Goal: Information Seeking & Learning: Learn about a topic

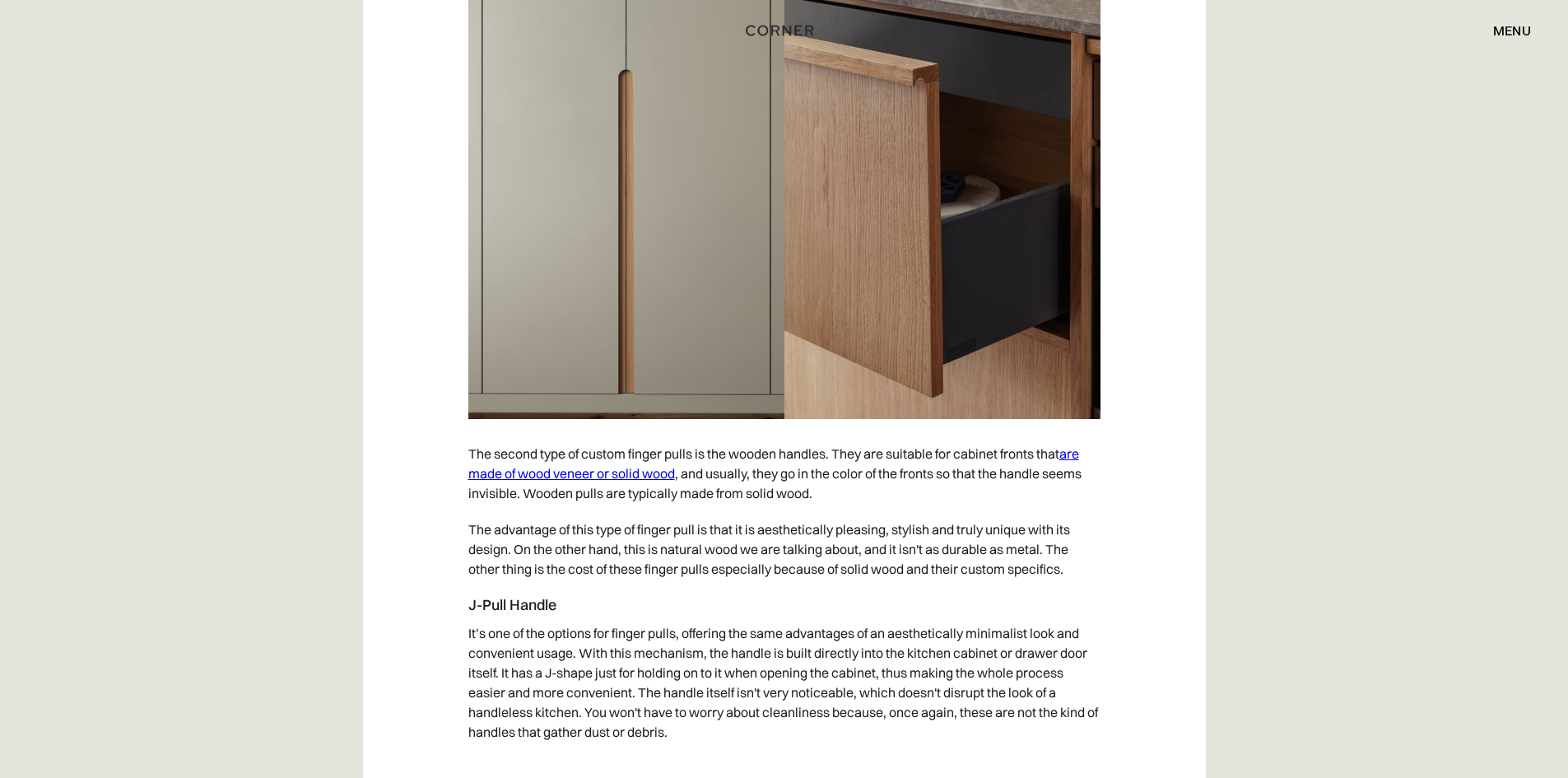
scroll to position [4776, 0]
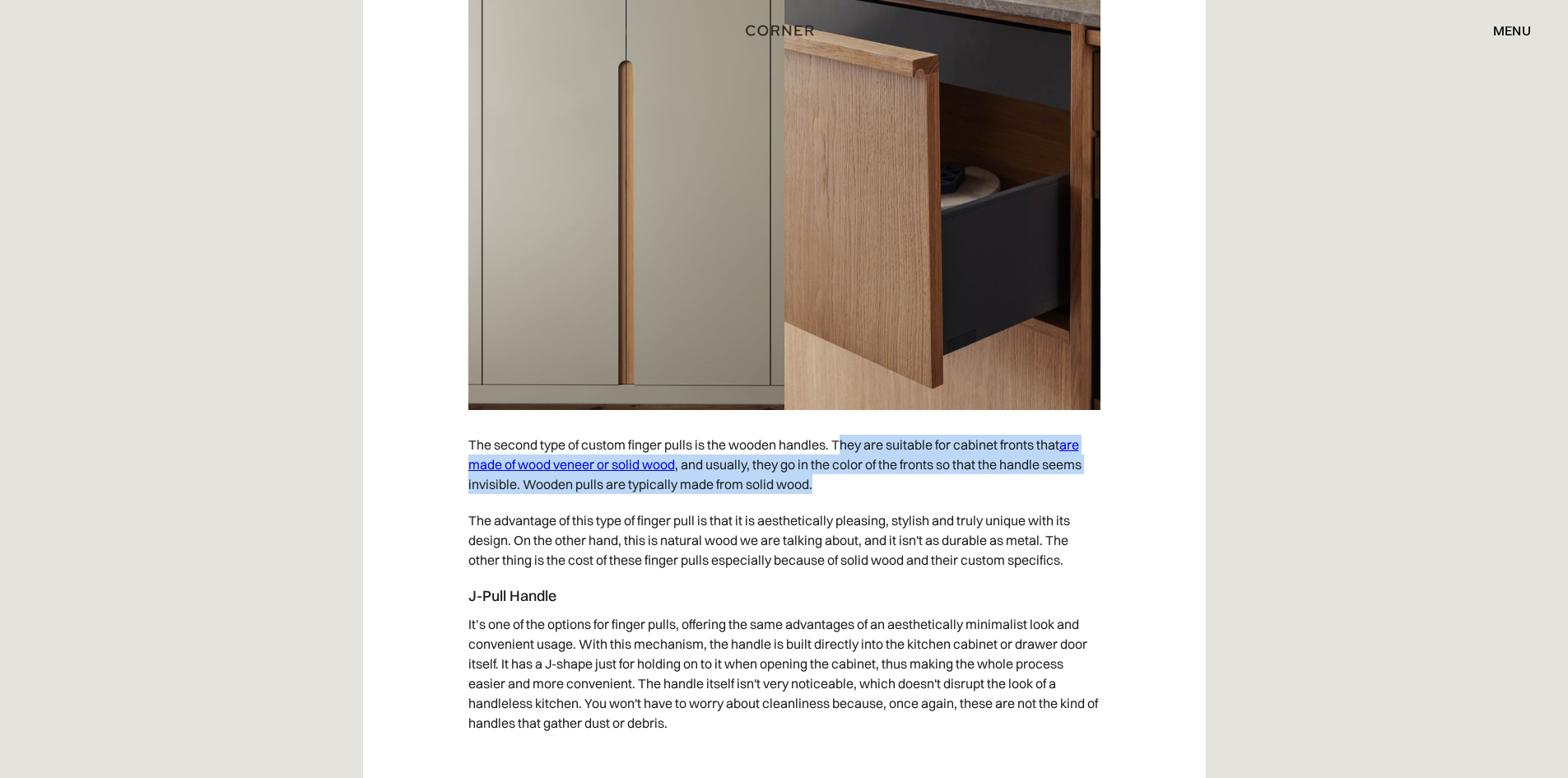
drag, startPoint x: 852, startPoint y: 442, endPoint x: 978, endPoint y: 484, distance: 132.8
click at [978, 485] on p "The second type of custom finger pulls is the wooden handles. They are suitable…" at bounding box center [784, 465] width 632 height 76
click at [978, 483] on p "The second type of custom finger pulls is the wooden handles. They are suitable…" at bounding box center [784, 465] width 632 height 76
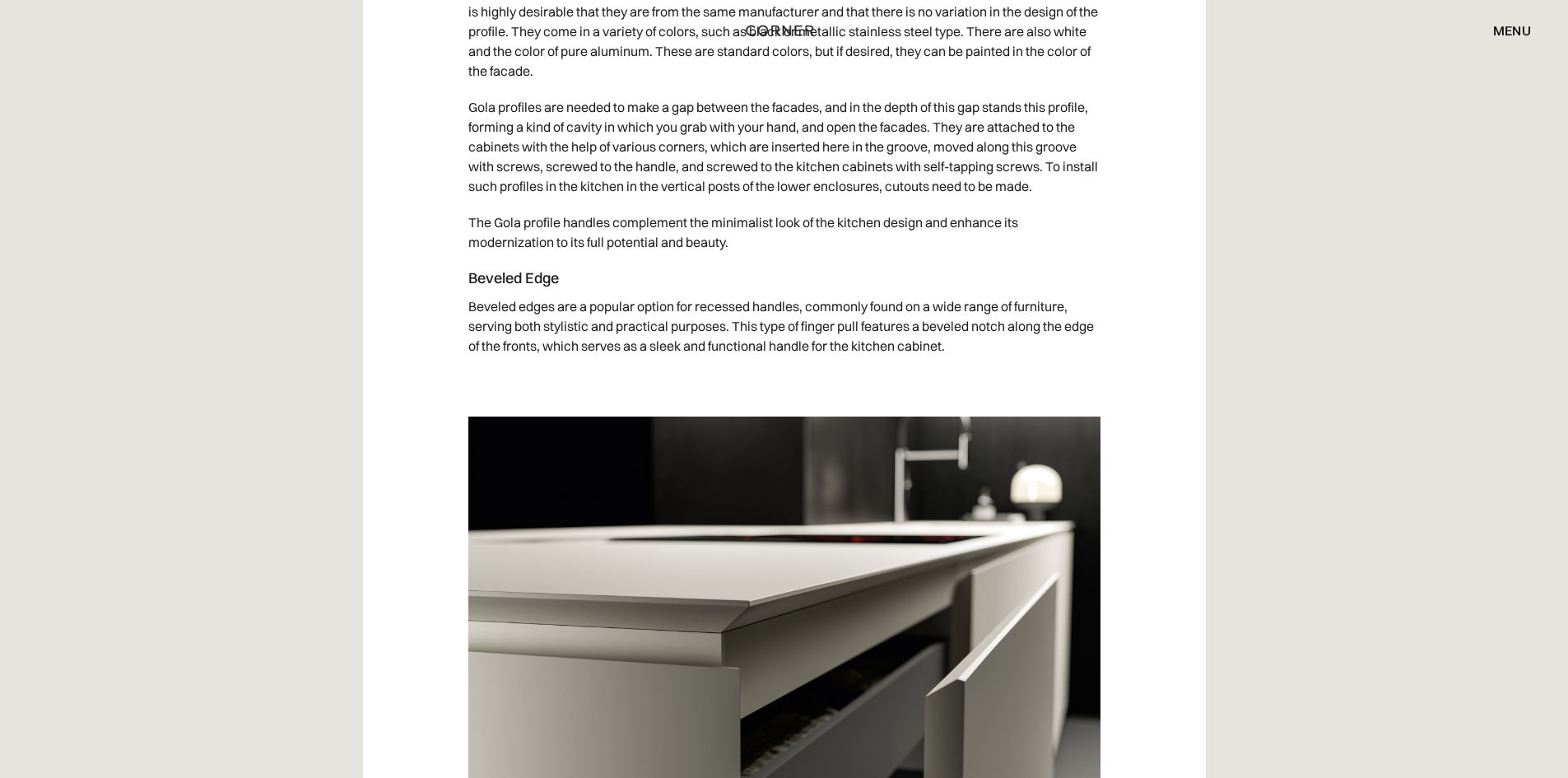
scroll to position [7083, 0]
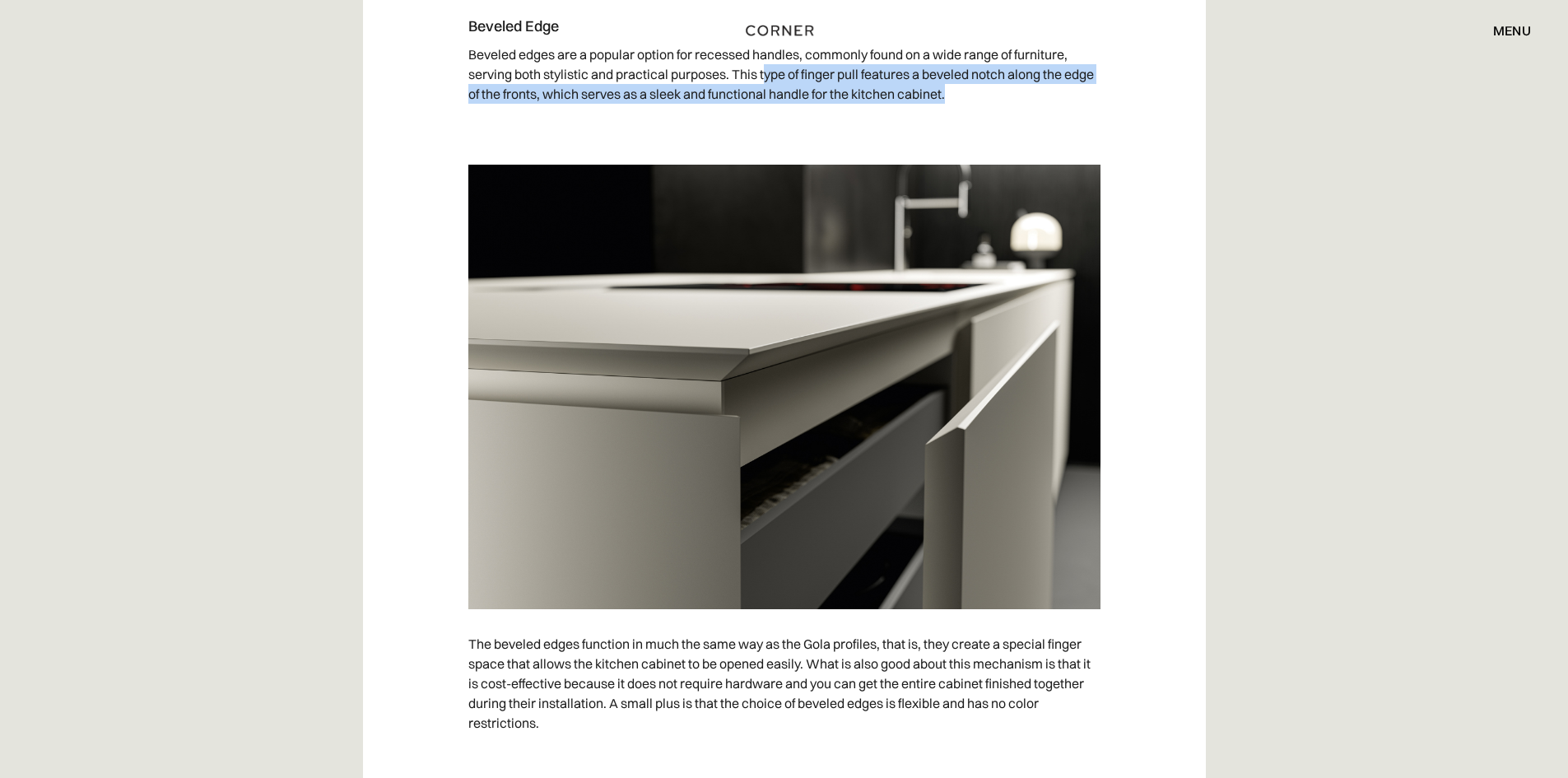
drag, startPoint x: 765, startPoint y: 98, endPoint x: 984, endPoint y: 119, distance: 220.0
click at [984, 112] on p "Beveled edges are a popular option for recessed handles, commonly found on a wi…" at bounding box center [784, 74] width 632 height 76
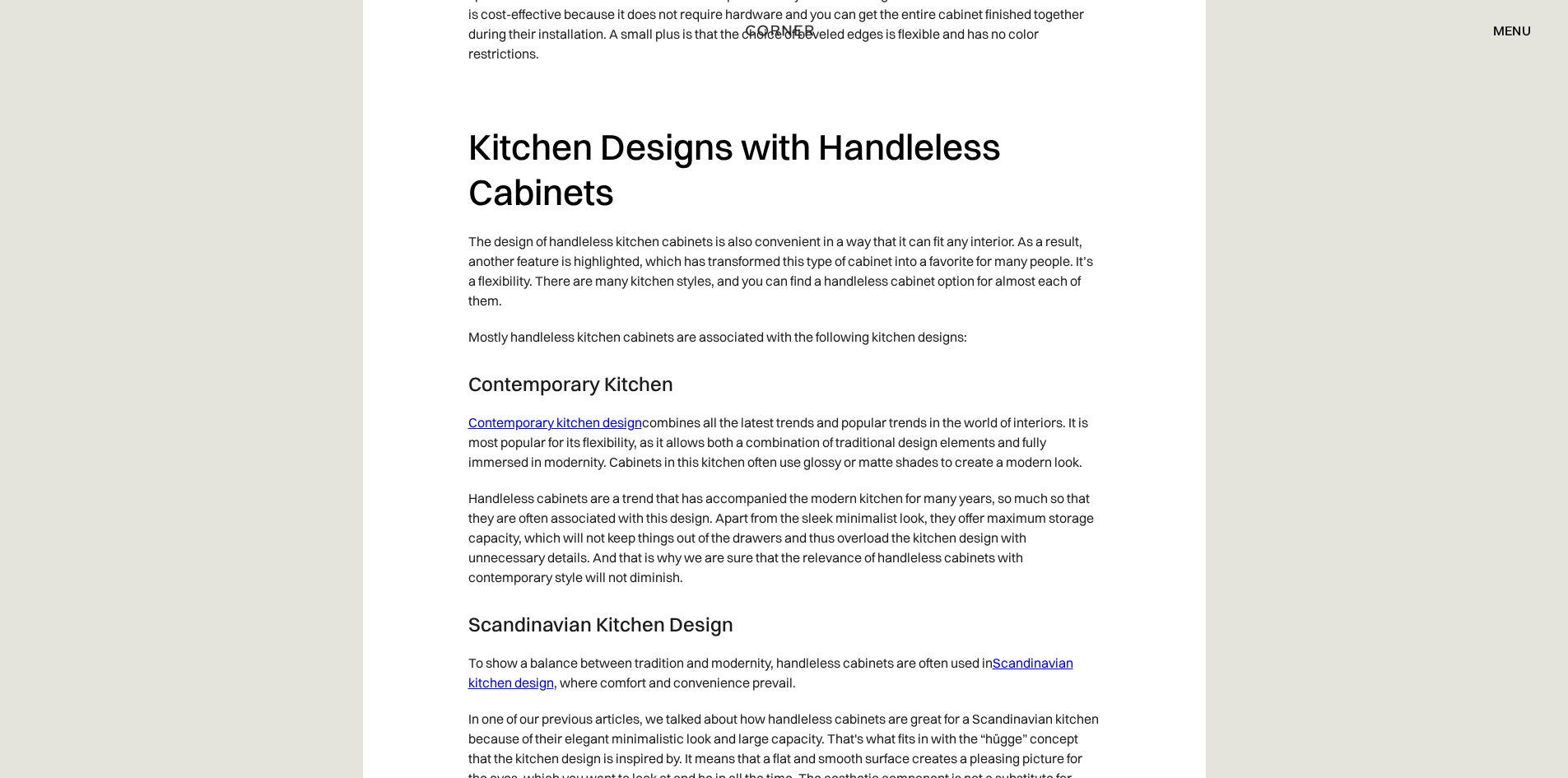
scroll to position [7659, 0]
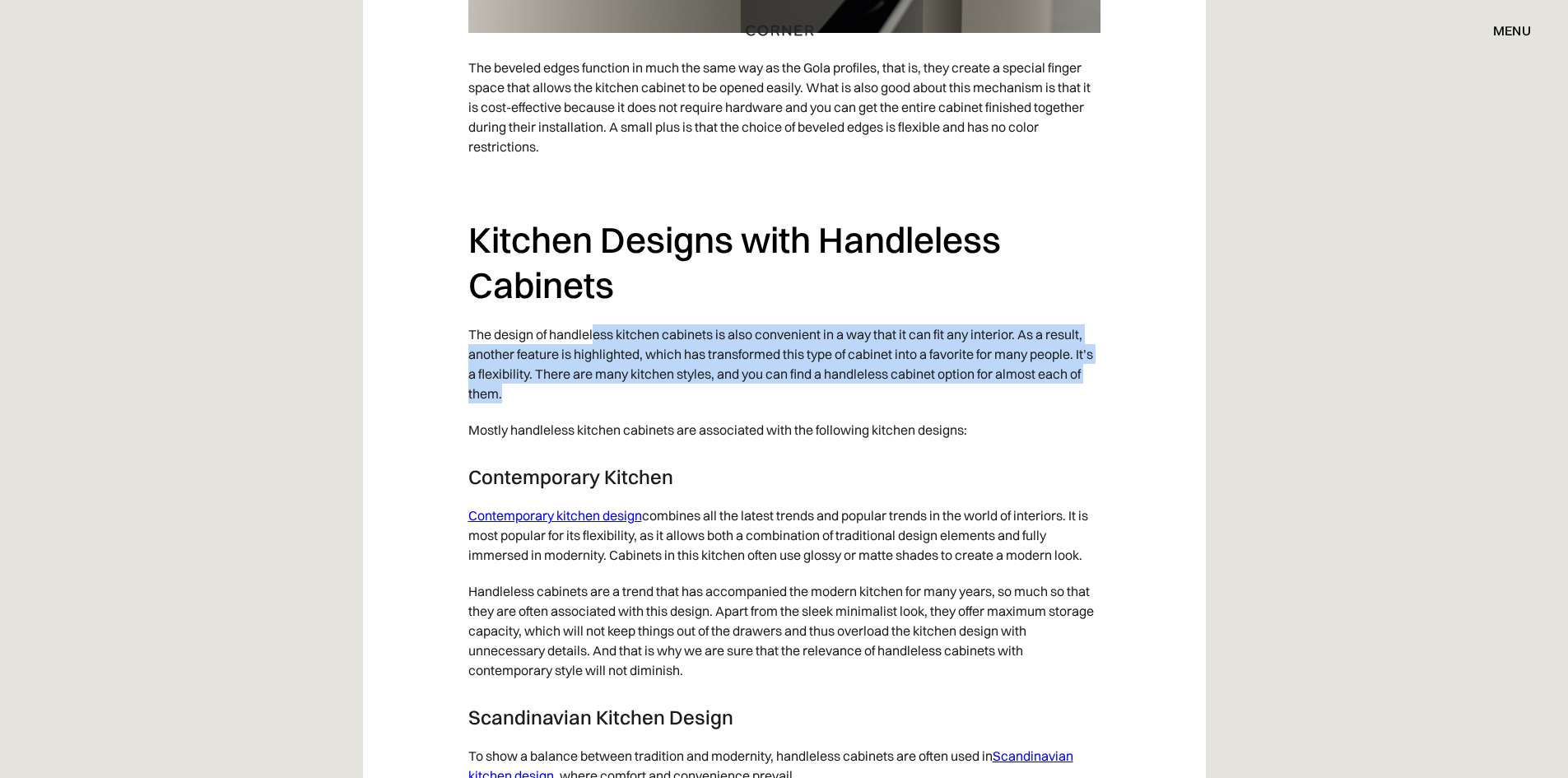
drag, startPoint x: 594, startPoint y: 337, endPoint x: 871, endPoint y: 414, distance: 287.5
click at [871, 412] on p "The design of handleless kitchen cabinets is also convenient in a way that it c…" at bounding box center [784, 363] width 632 height 95
drag, startPoint x: 746, startPoint y: 360, endPoint x: 1038, endPoint y: 427, distance: 299.6
click at [1038, 412] on p "The design of handleless kitchen cabinets is also convenient in a way that it c…" at bounding box center [784, 363] width 632 height 95
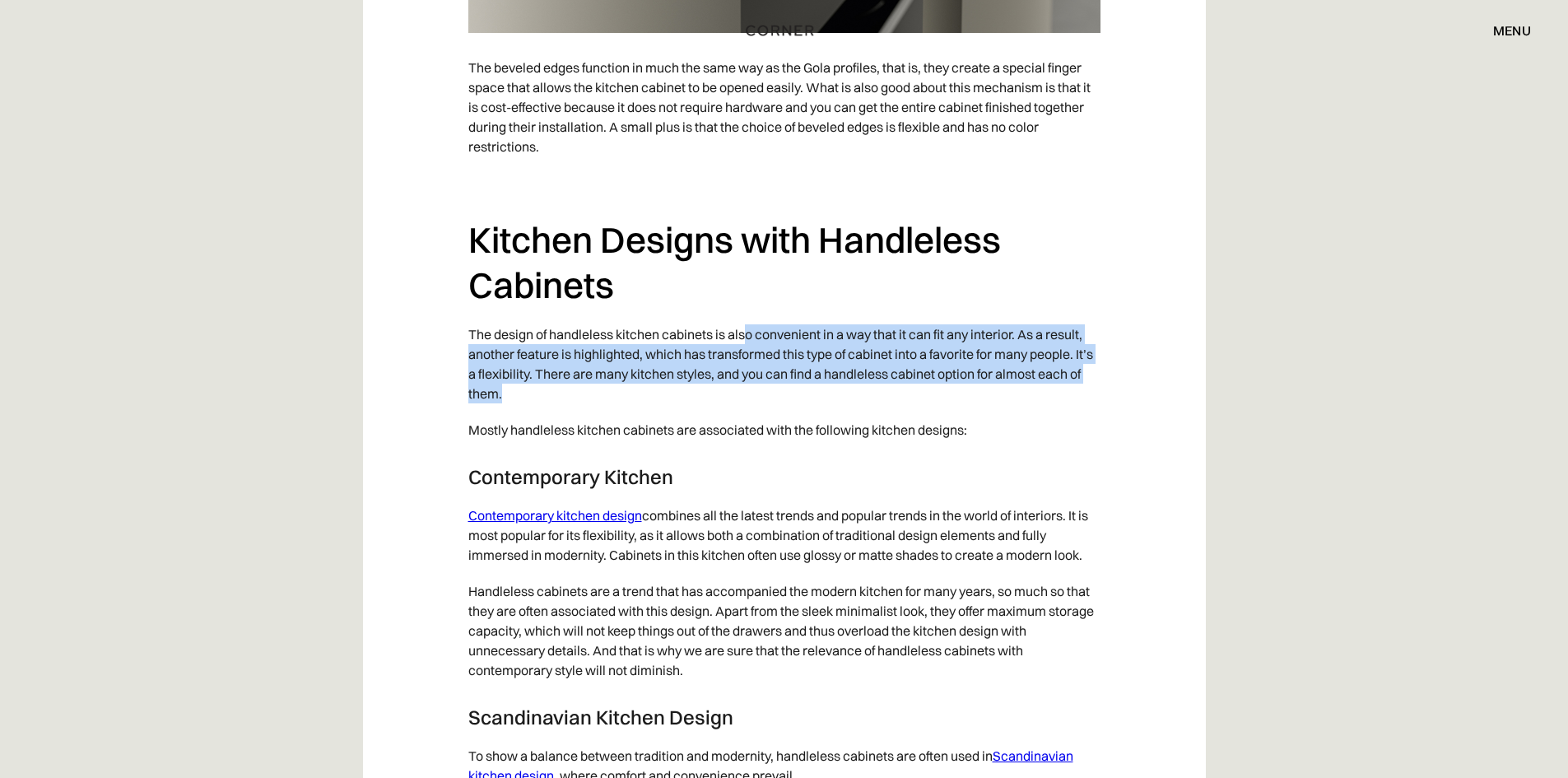
click at [1036, 412] on p "The design of handleless kitchen cabinets is also convenient in a way that it c…" at bounding box center [784, 363] width 632 height 95
click at [1024, 364] on p "The design of handleless kitchen cabinets is also convenient in a way that it c…" at bounding box center [784, 363] width 632 height 95
drag, startPoint x: 1027, startPoint y: 347, endPoint x: 1057, endPoint y: 426, distance: 84.5
click at [1057, 412] on p "The design of handleless kitchen cabinets is also convenient in a way that it c…" at bounding box center [784, 363] width 632 height 95
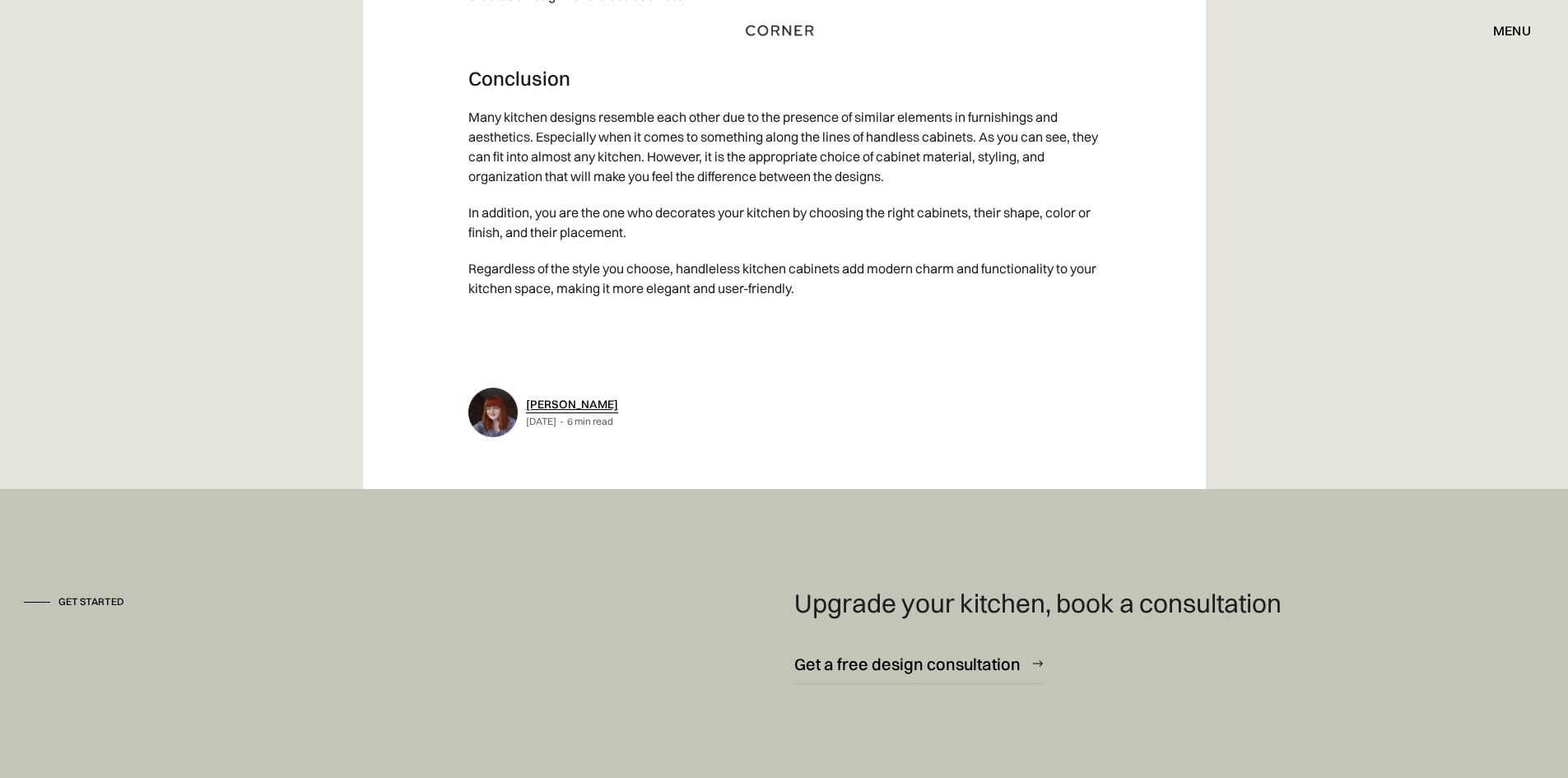
scroll to position [8647, 0]
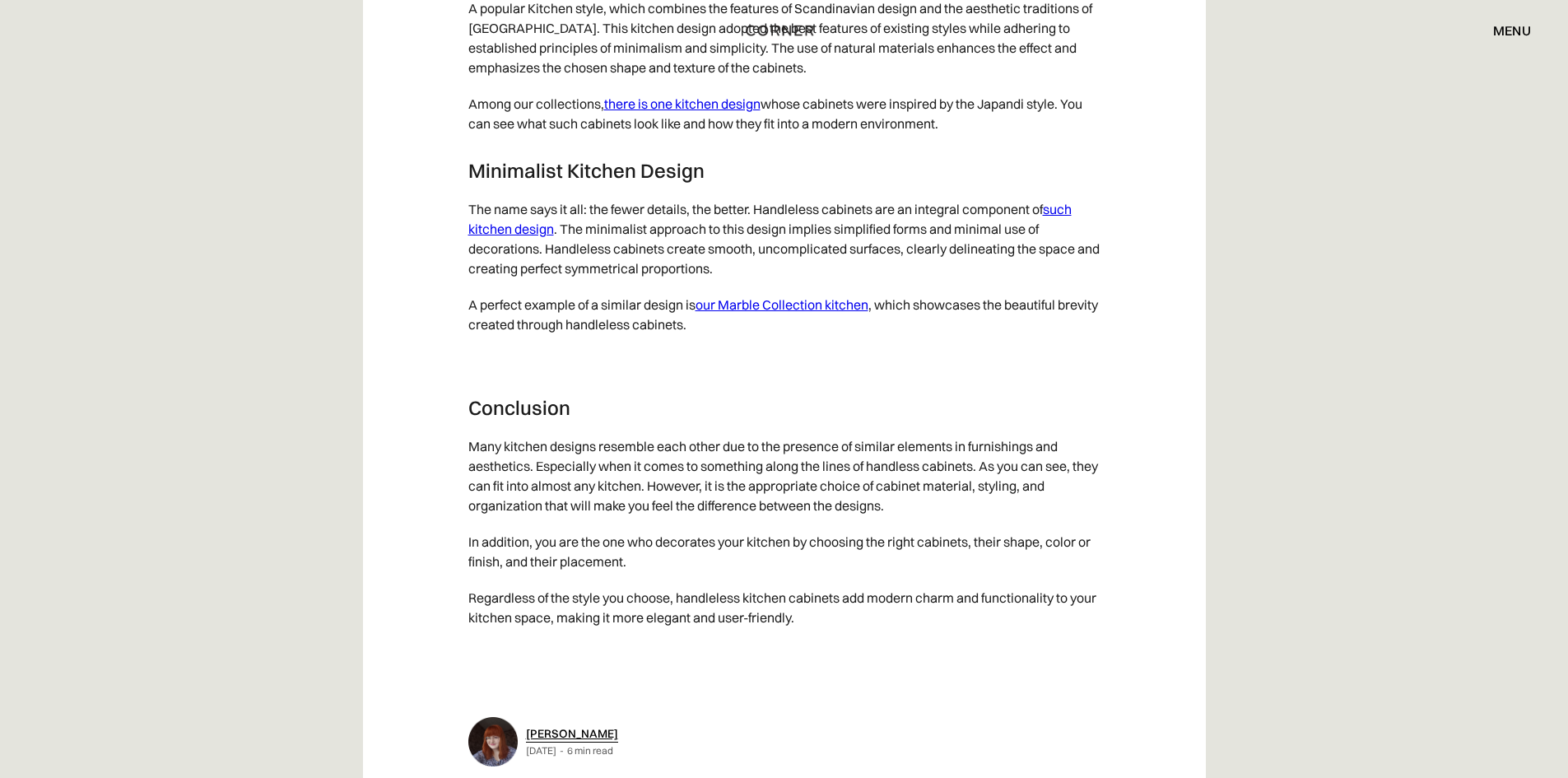
drag, startPoint x: 621, startPoint y: 471, endPoint x: 945, endPoint y: 526, distance: 328.6
click at [945, 523] on p "Many kitchen designs resemble each other due to the presence of similar element…" at bounding box center [784, 475] width 632 height 95
drag, startPoint x: 773, startPoint y: 486, endPoint x: 980, endPoint y: 526, distance: 210.8
click at [980, 523] on p "Many kitchen designs resemble each other due to the presence of similar element…" at bounding box center [784, 475] width 632 height 95
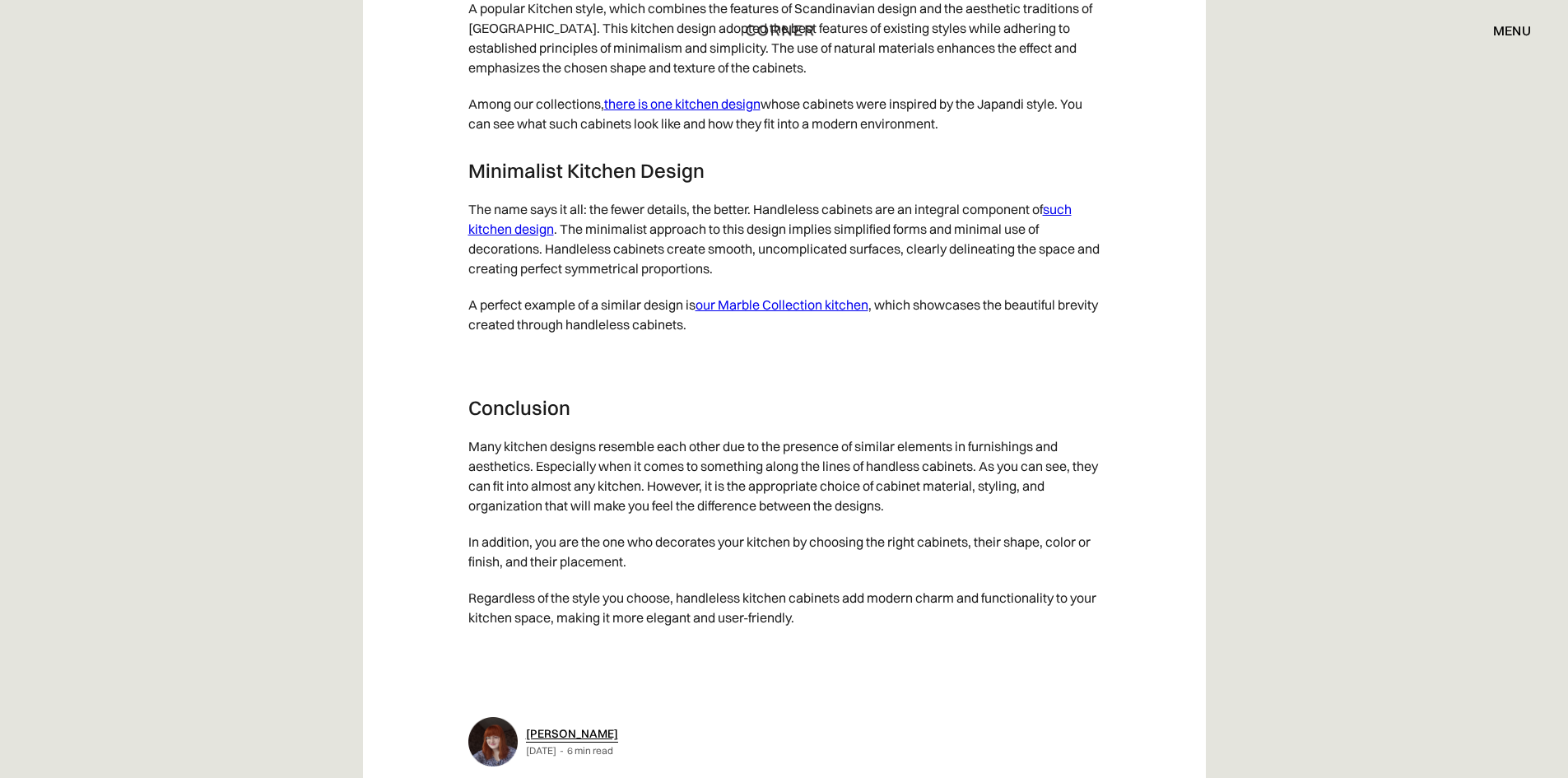
click at [980, 523] on p "Many kitchen designs resemble each other due to the presence of similar element…" at bounding box center [784, 475] width 632 height 95
drag, startPoint x: 977, startPoint y: 473, endPoint x: 989, endPoint y: 529, distance: 57.3
click at [989, 523] on p "Many kitchen designs resemble each other due to the presence of similar element…" at bounding box center [784, 475] width 632 height 95
drag, startPoint x: 923, startPoint y: 512, endPoint x: 979, endPoint y: 534, distance: 60.2
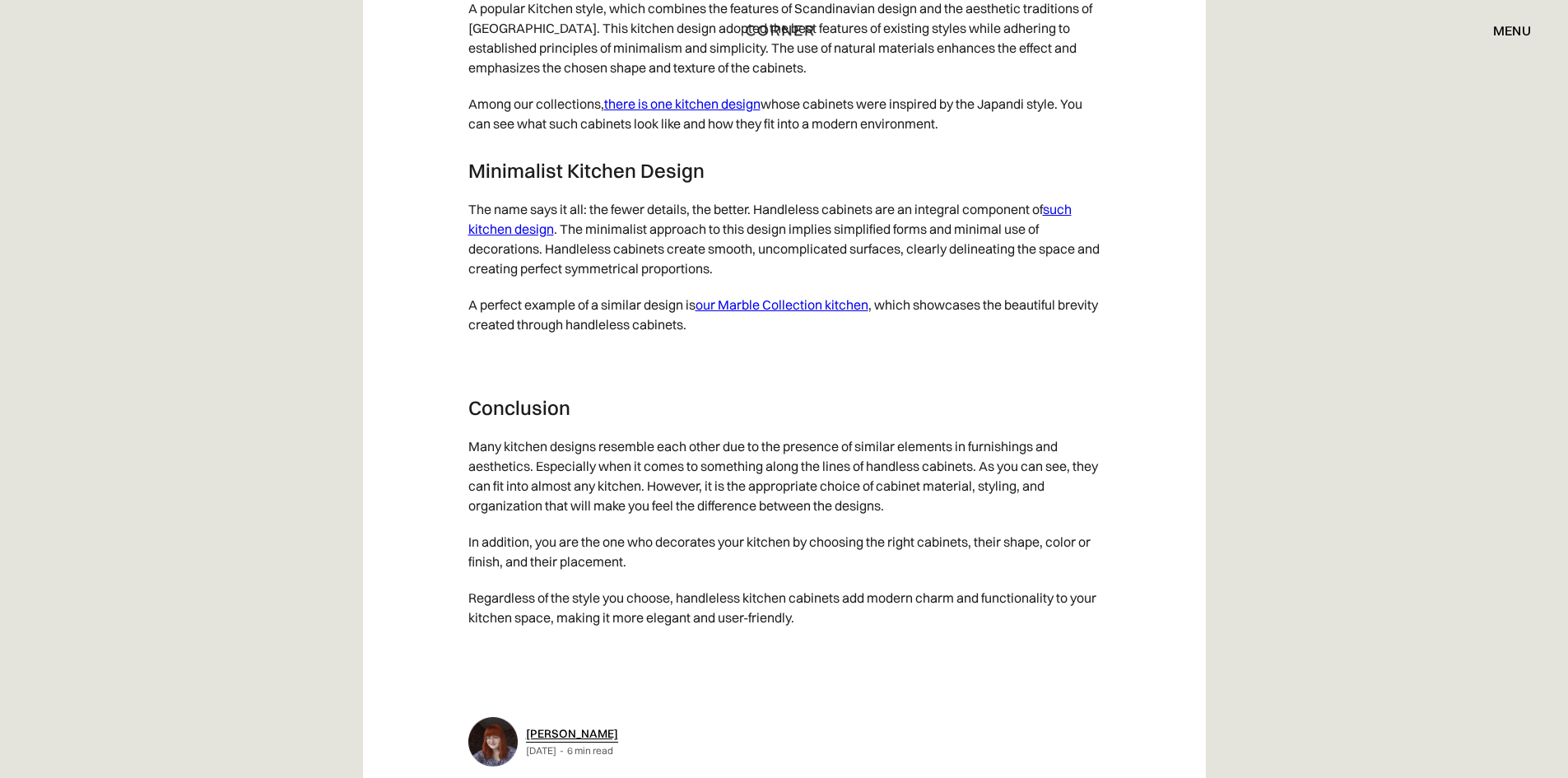
click at [979, 523] on p "Many kitchen designs resemble each other due to the presence of similar element…" at bounding box center [784, 475] width 632 height 95
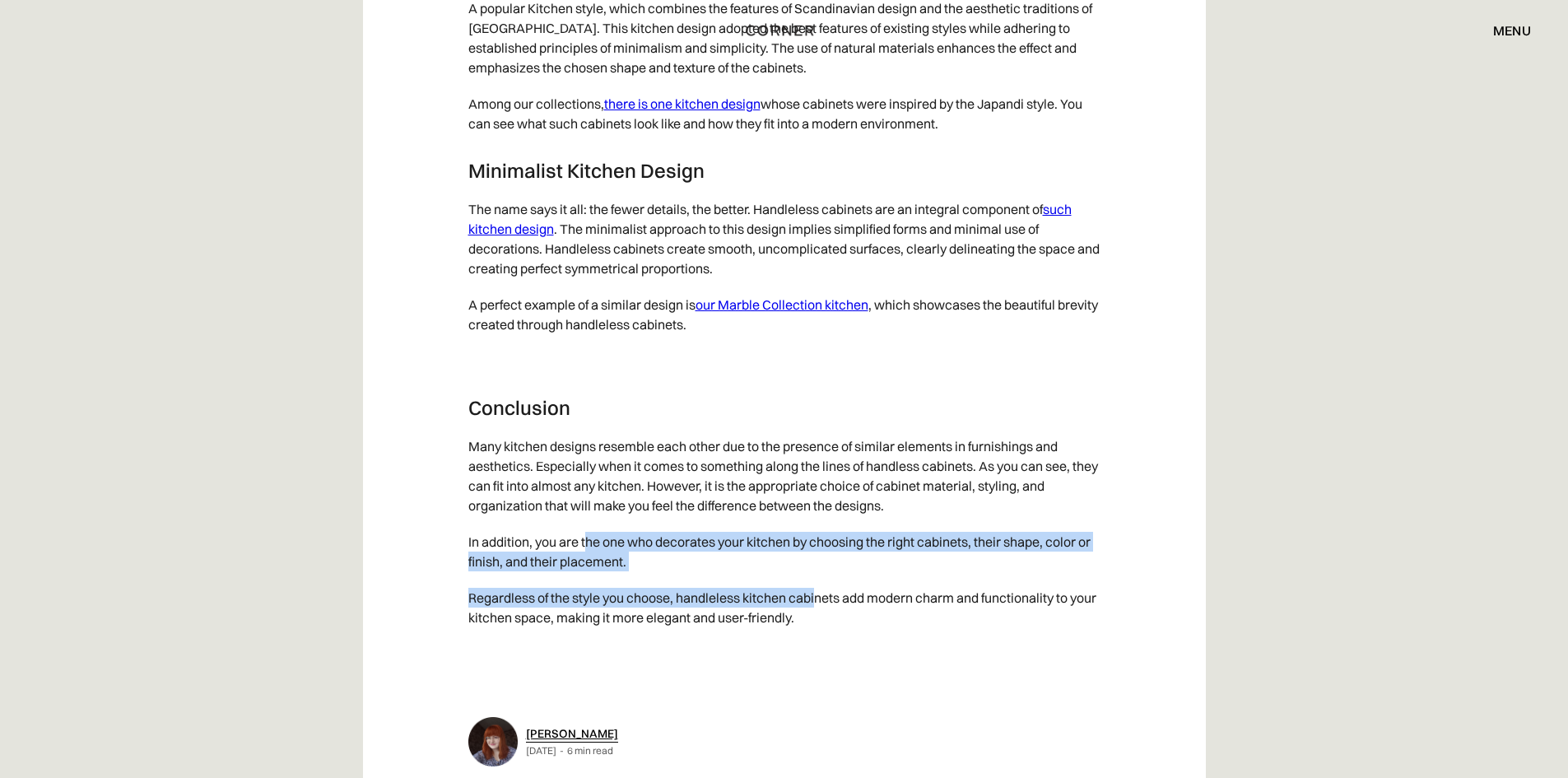
drag, startPoint x: 588, startPoint y: 566, endPoint x: 820, endPoint y: 601, distance: 234.6
click at [822, 580] on p "In addition, you are the one who decorates your kitchen by choosing the right c…" at bounding box center [784, 551] width 632 height 56
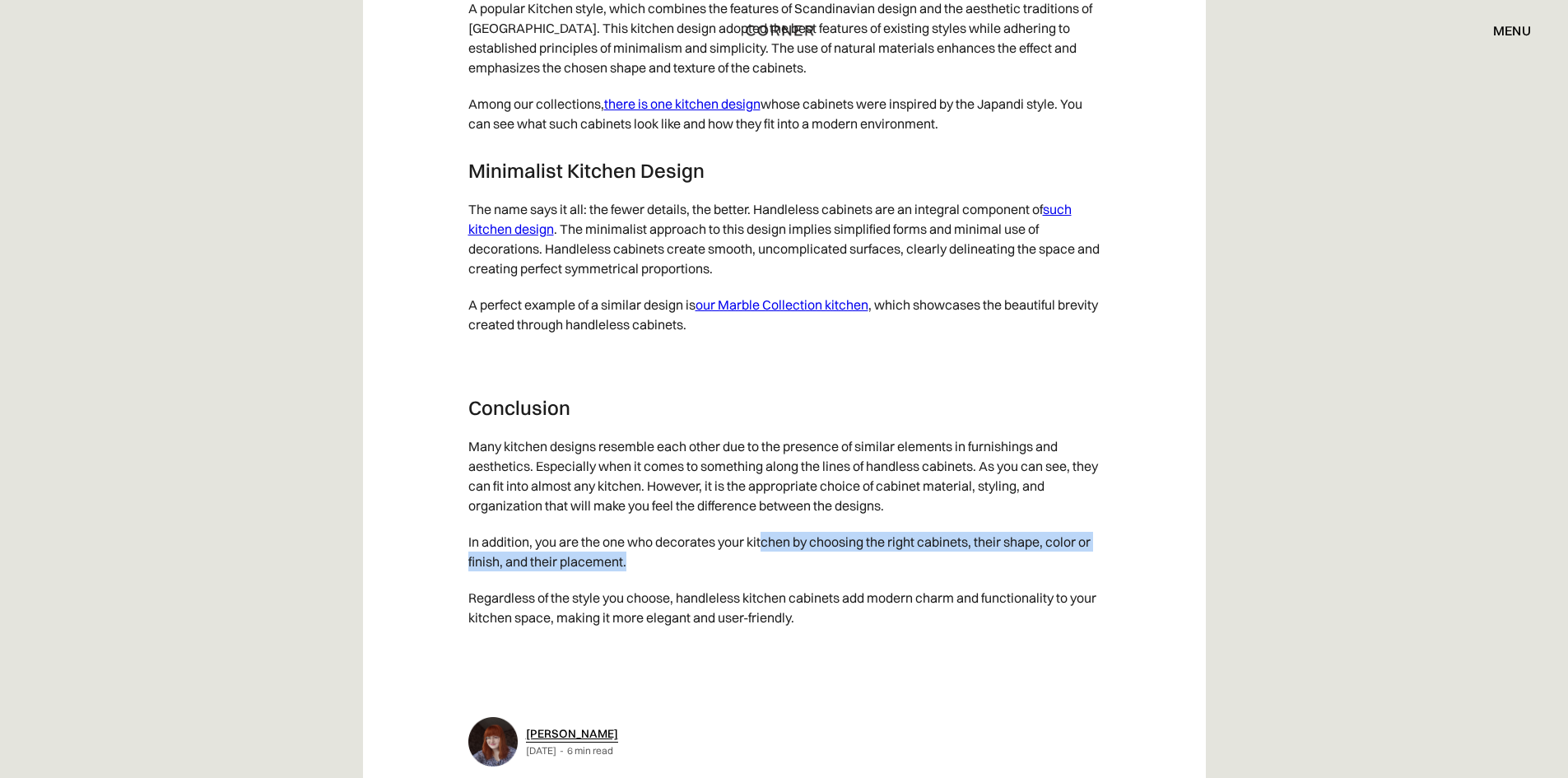
drag, startPoint x: 765, startPoint y: 567, endPoint x: 783, endPoint y: 584, distance: 24.8
click at [783, 580] on p "In addition, you are the one who decorates your kitchen by choosing the right c…" at bounding box center [784, 551] width 632 height 56
drag, startPoint x: 798, startPoint y: 565, endPoint x: 953, endPoint y: 584, distance: 156.2
click at [953, 580] on p "In addition, you are the one who decorates your kitchen by choosing the right c…" at bounding box center [784, 551] width 632 height 56
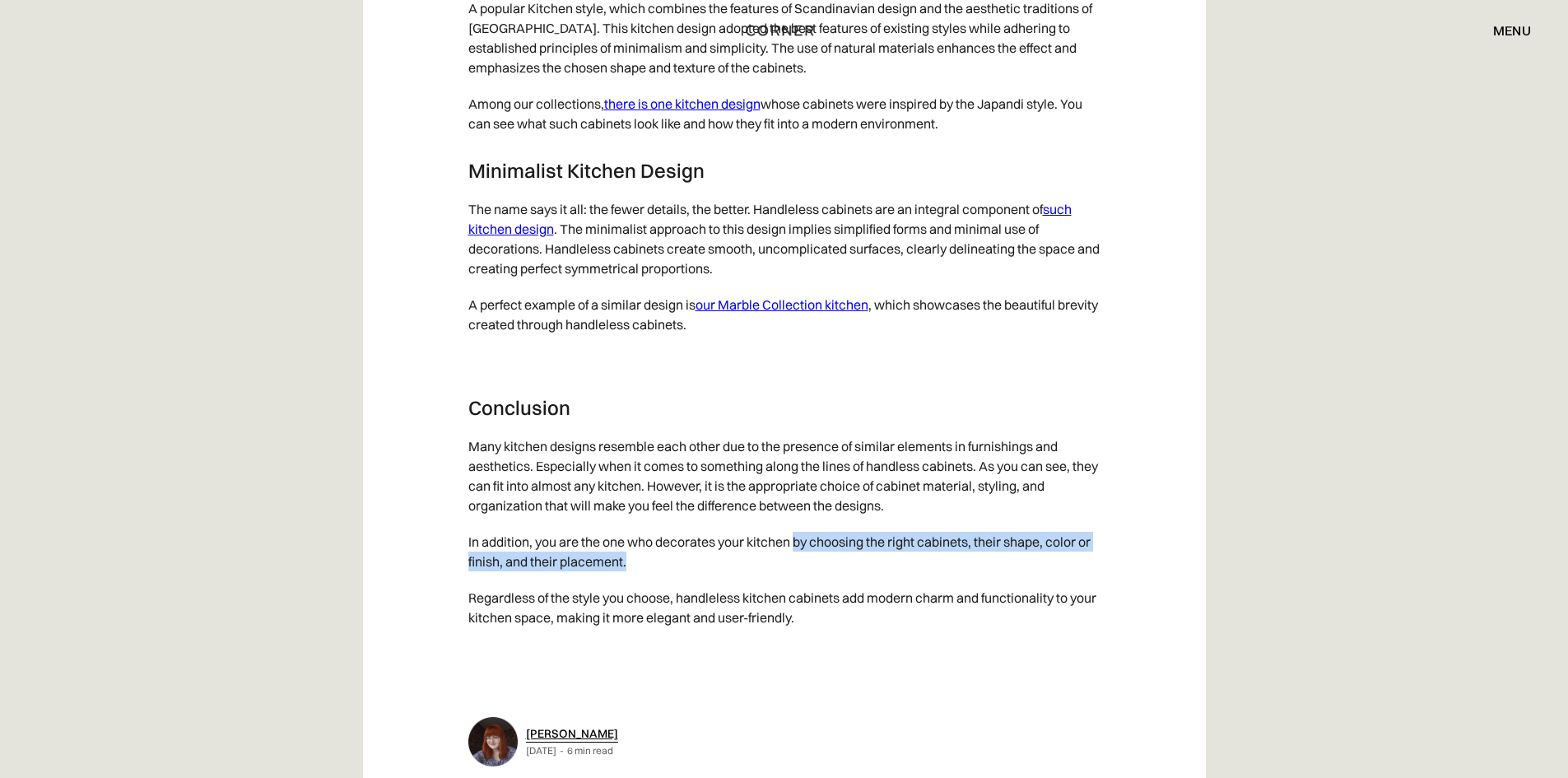
click at [953, 580] on p "In addition, you are the one who decorates your kitchen by choosing the right c…" at bounding box center [784, 551] width 632 height 56
drag, startPoint x: 994, startPoint y: 554, endPoint x: 1001, endPoint y: 591, distance: 37.7
click at [1001, 580] on p "In addition, you are the one who decorates your kitchen by choosing the right c…" at bounding box center [784, 551] width 632 height 56
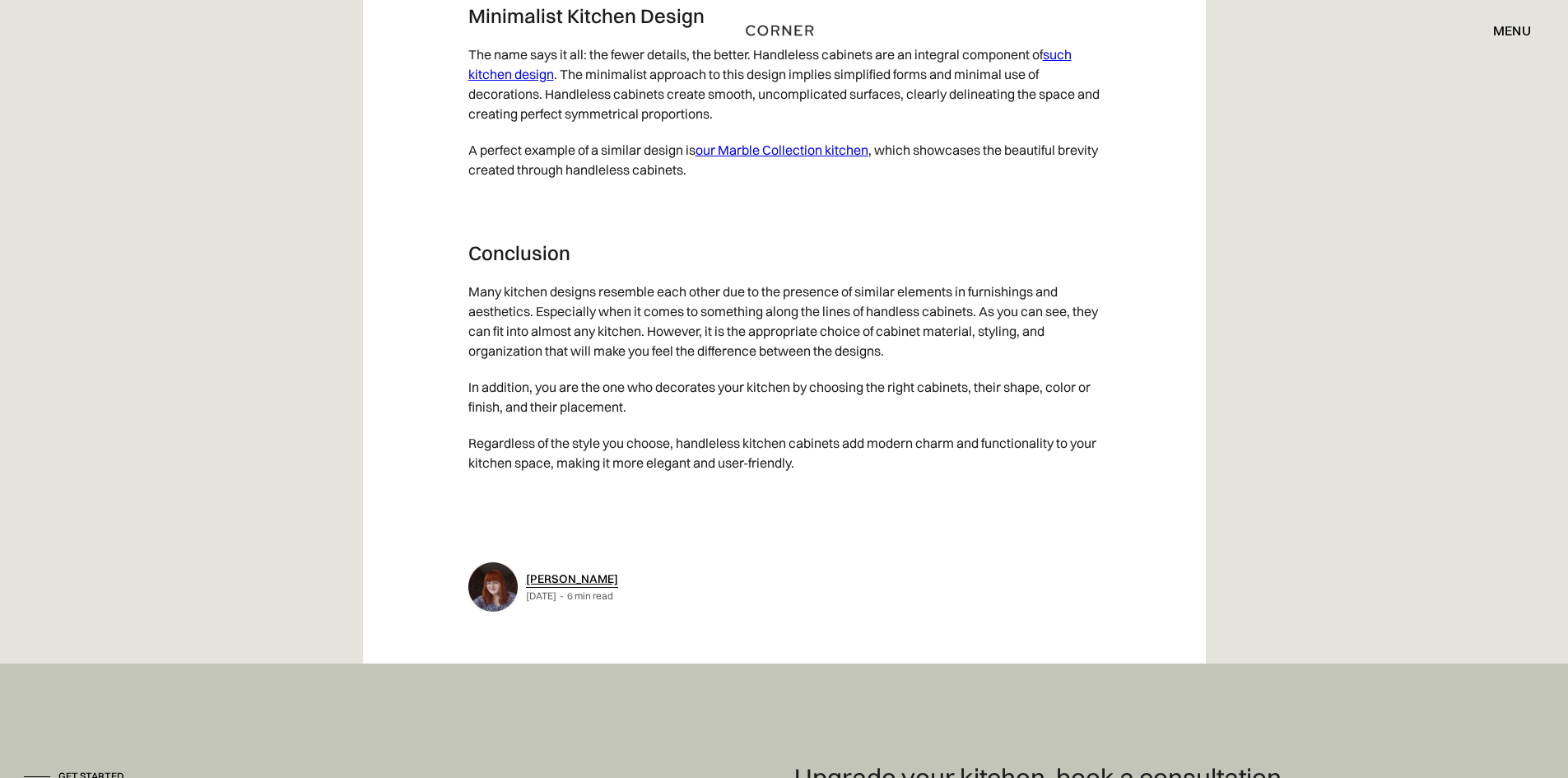
scroll to position [8812, 0]
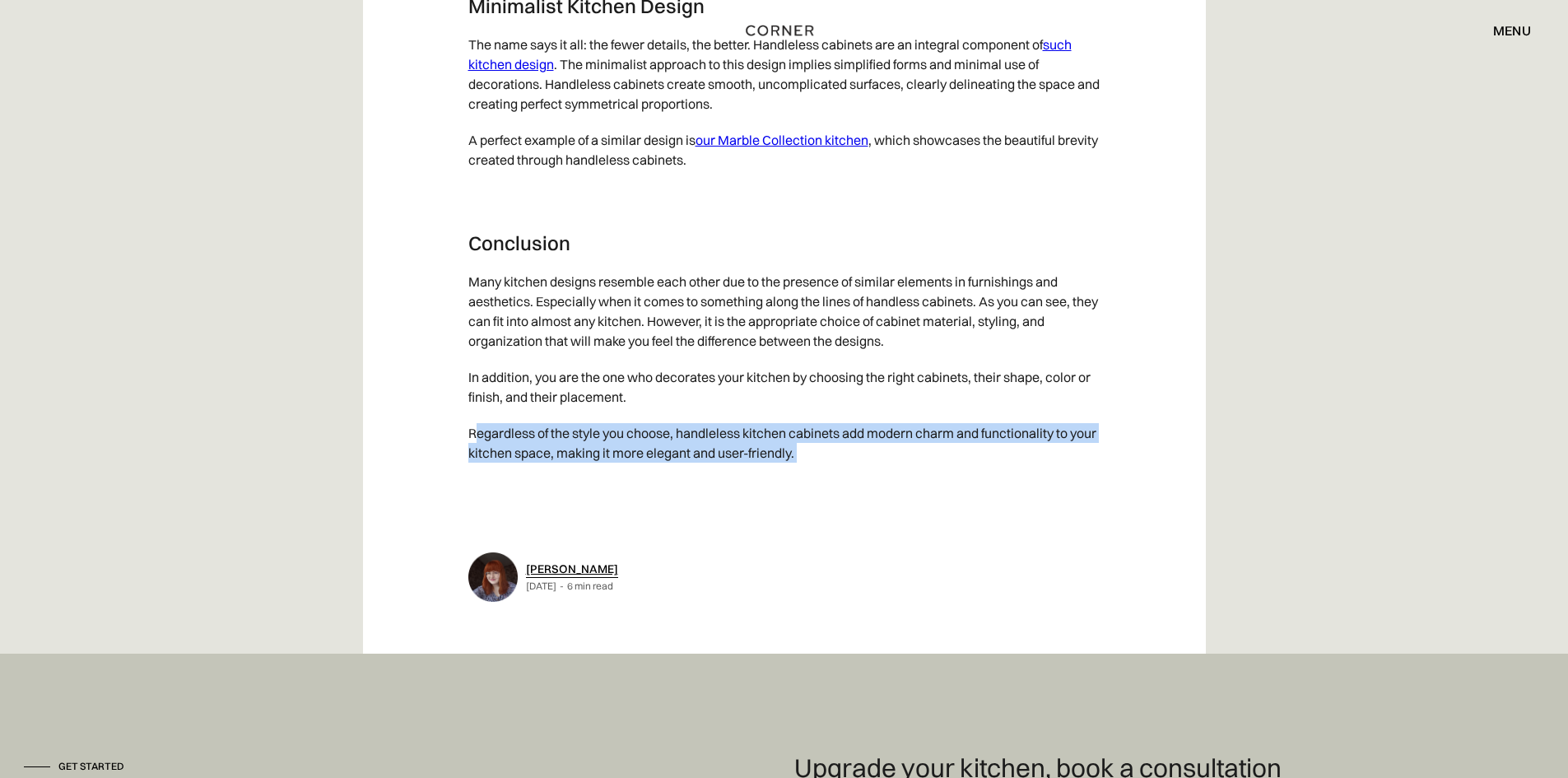
drag, startPoint x: 502, startPoint y: 466, endPoint x: 870, endPoint y: 501, distance: 369.7
click at [870, 501] on p "‍" at bounding box center [784, 489] width 632 height 36
drag, startPoint x: 768, startPoint y: 452, endPoint x: 953, endPoint y: 486, distance: 188.1
click at [953, 471] on p "Regardless of the style you choose, handleless kitchen cabinets add modern char…" at bounding box center [784, 443] width 632 height 56
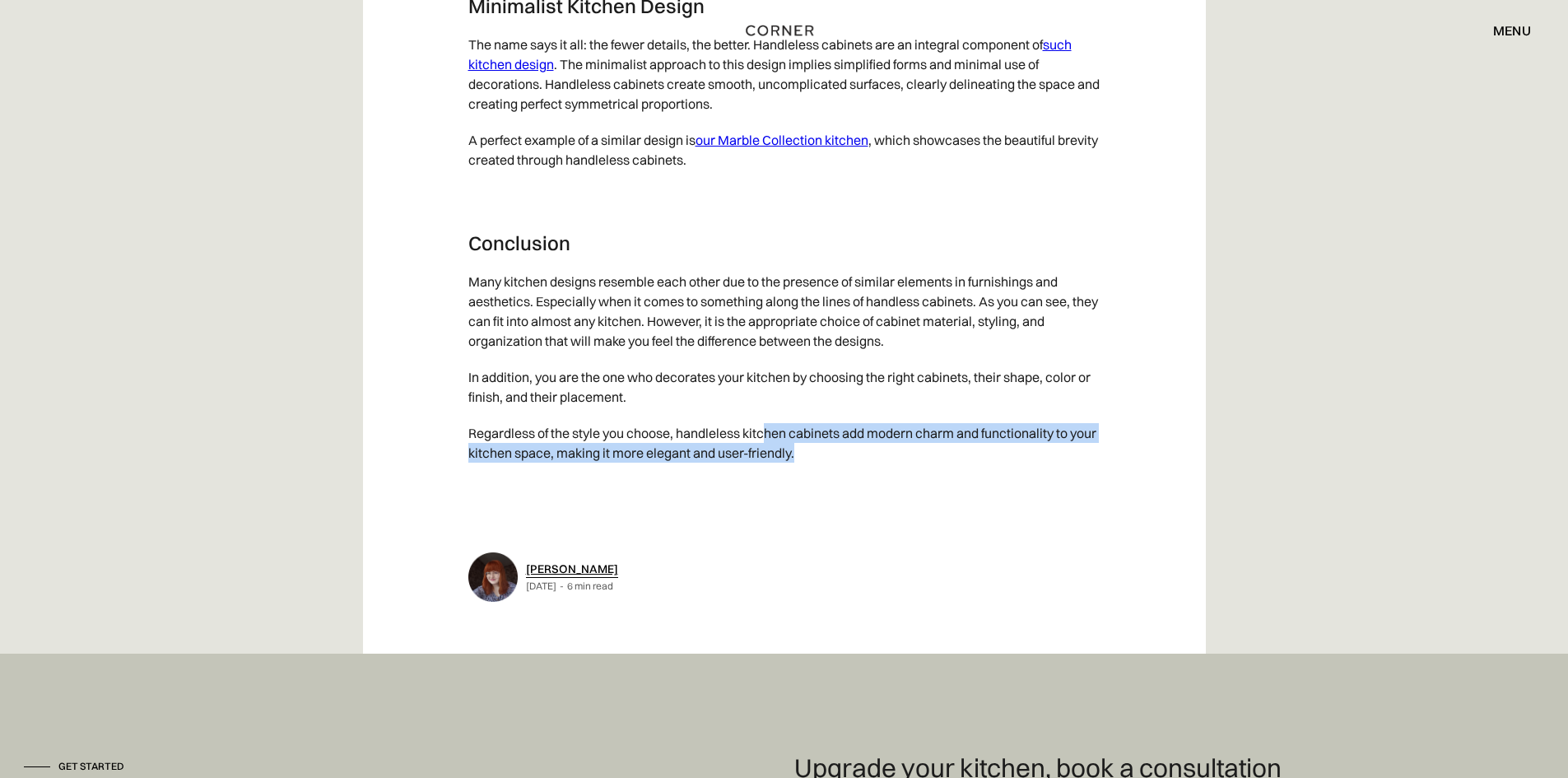
click at [952, 471] on p "Regardless of the style you choose, handleless kitchen cabinets add modern char…" at bounding box center [784, 443] width 632 height 56
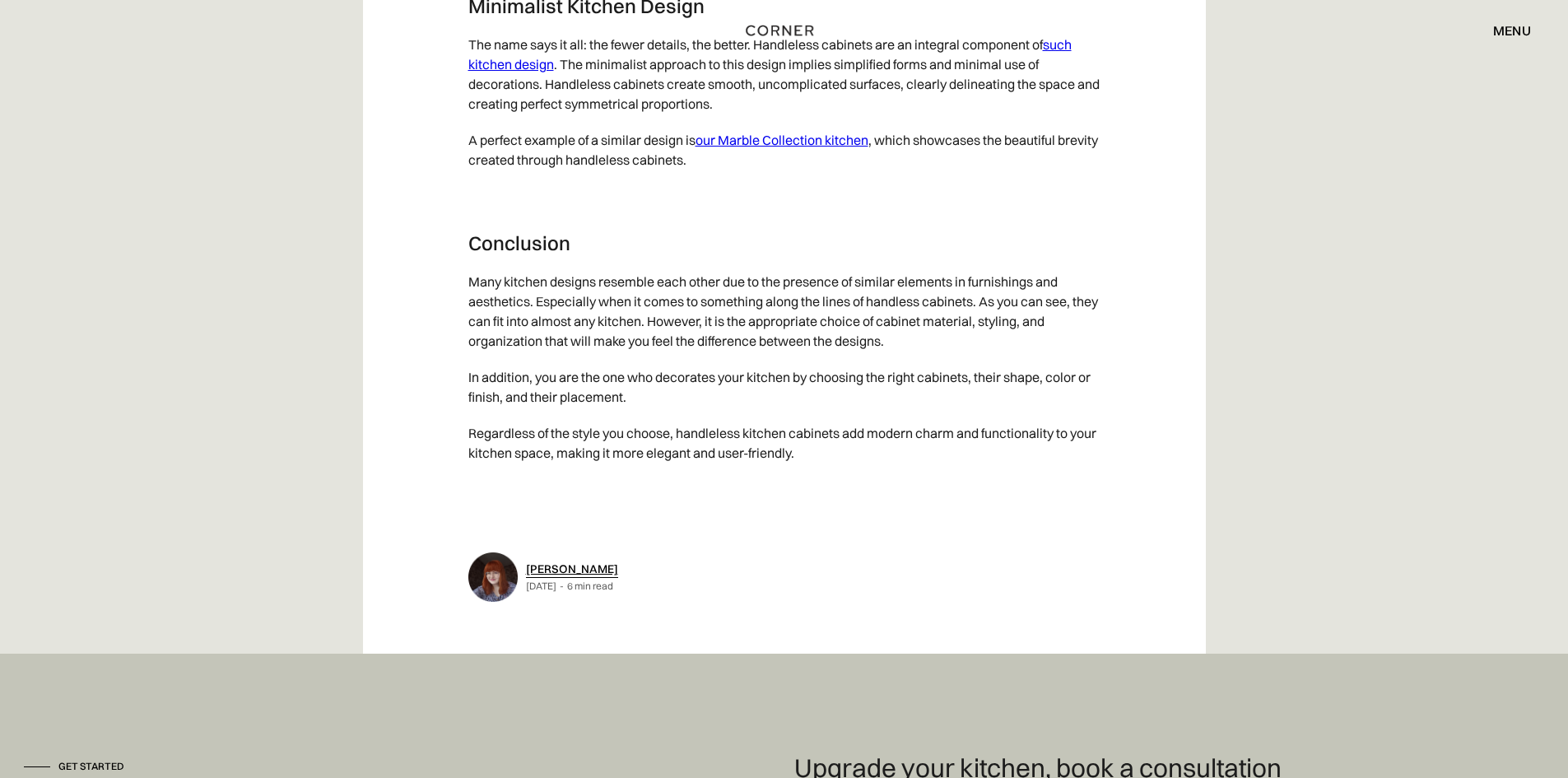
click at [929, 463] on p "Regardless of the style you choose, handleless kitchen cabinets add modern char…" at bounding box center [784, 443] width 632 height 56
drag, startPoint x: 971, startPoint y: 452, endPoint x: 1075, endPoint y: 485, distance: 109.1
click at [1075, 471] on p "Regardless of the style you choose, handleless kitchen cabinets add modern char…" at bounding box center [784, 443] width 632 height 56
drag, startPoint x: 619, startPoint y: 480, endPoint x: 915, endPoint y: 483, distance: 296.0
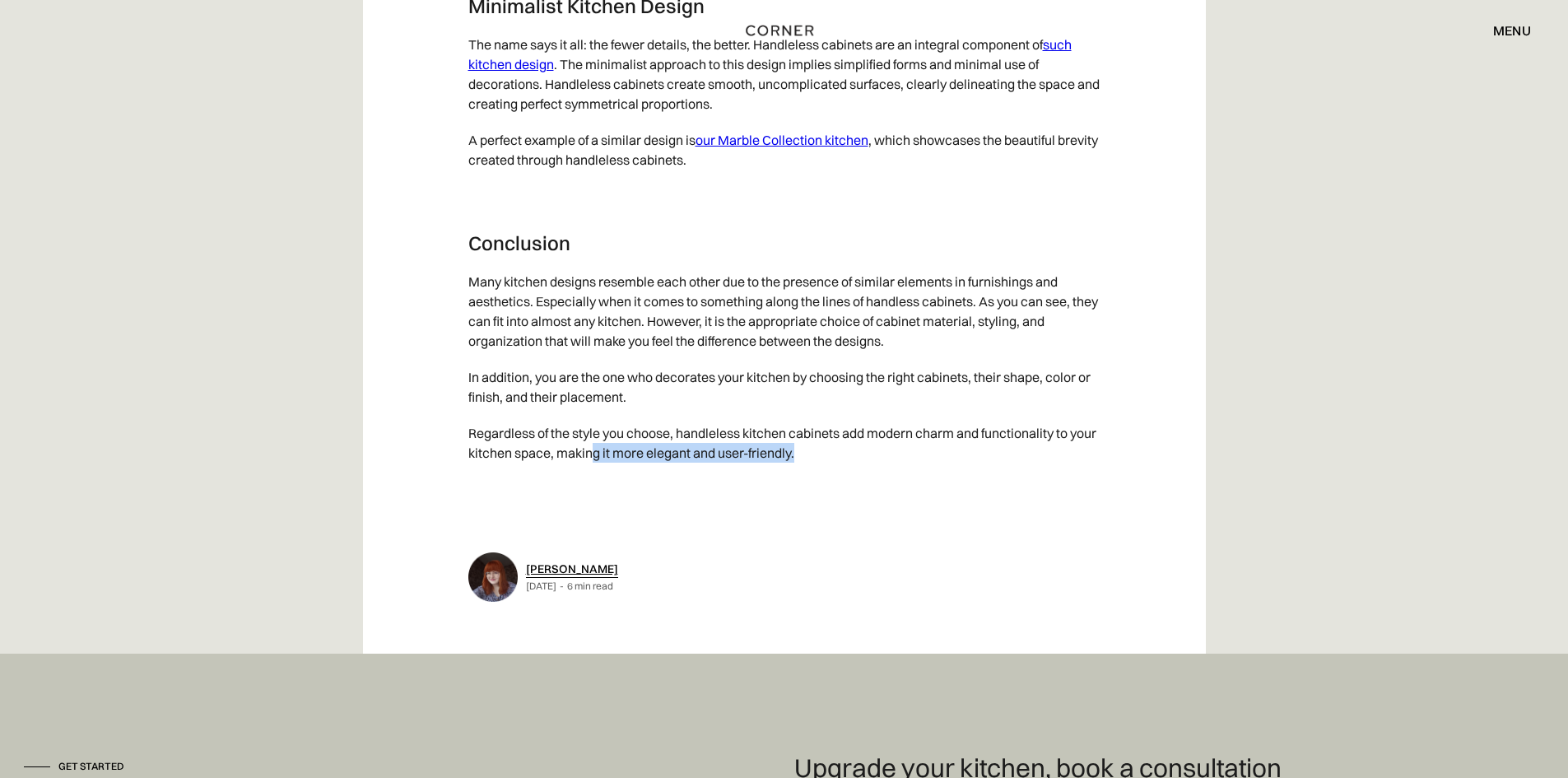
click at [915, 471] on p "Regardless of the style you choose, handleless kitchen cabinets add modern char…" at bounding box center [784, 443] width 632 height 56
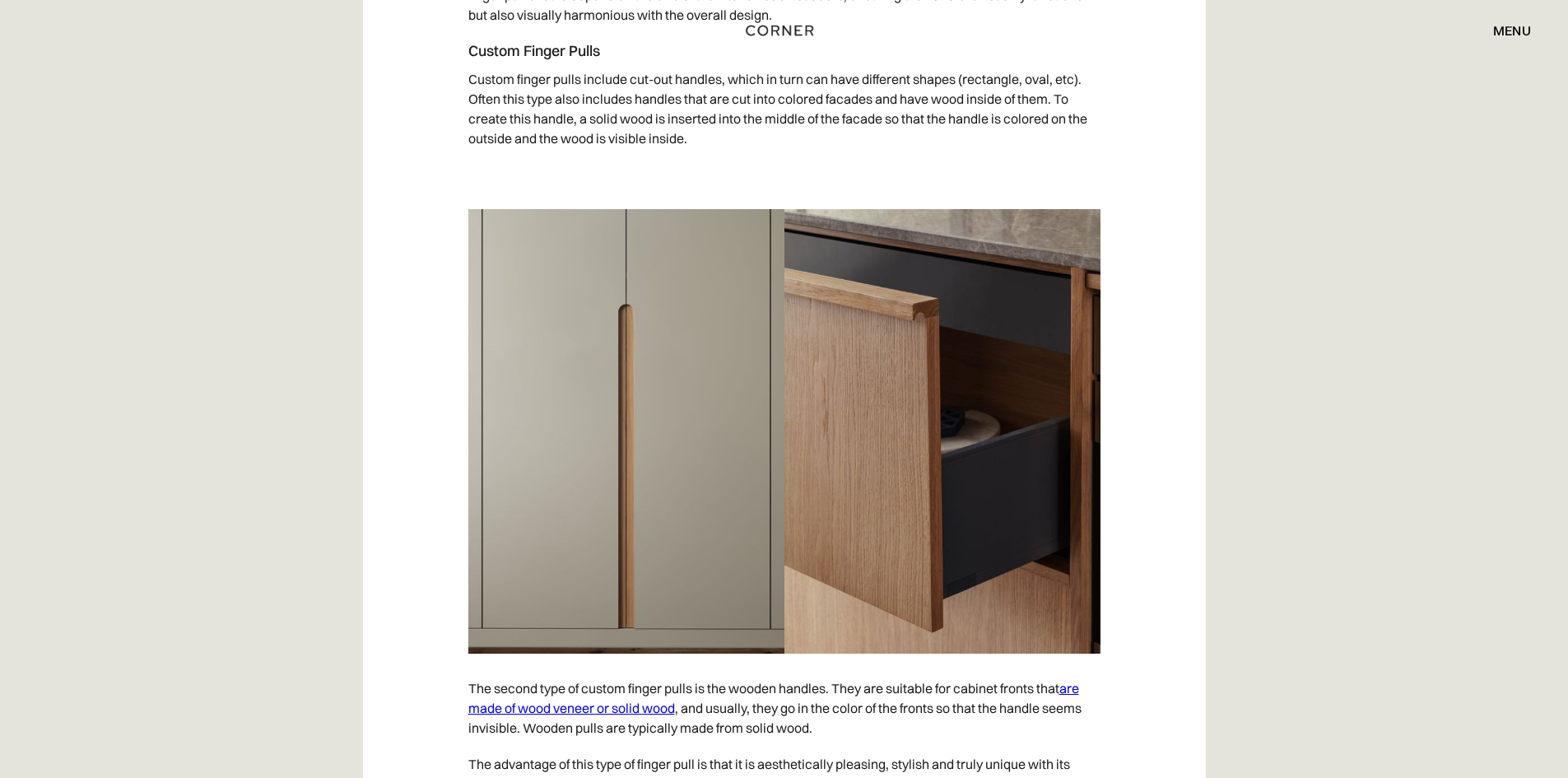
scroll to position [4283, 0]
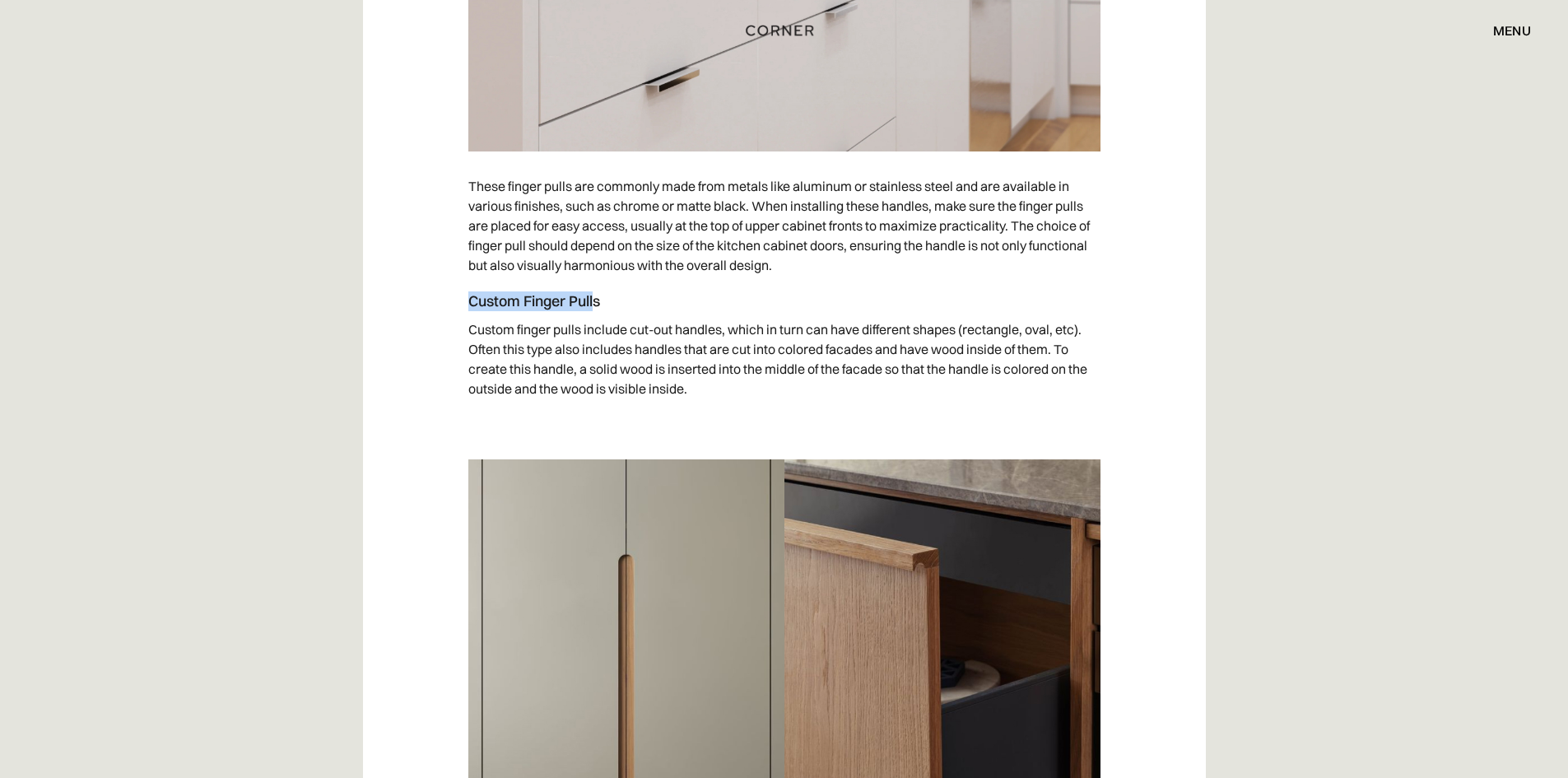
drag, startPoint x: 469, startPoint y: 304, endPoint x: 595, endPoint y: 303, distance: 126.0
click at [595, 303] on h4 "Custom Finger Pulls" at bounding box center [784, 301] width 632 height 19
click at [598, 380] on p "Custom finger pulls include cut-out handles, which in turn can have different s…" at bounding box center [784, 358] width 632 height 95
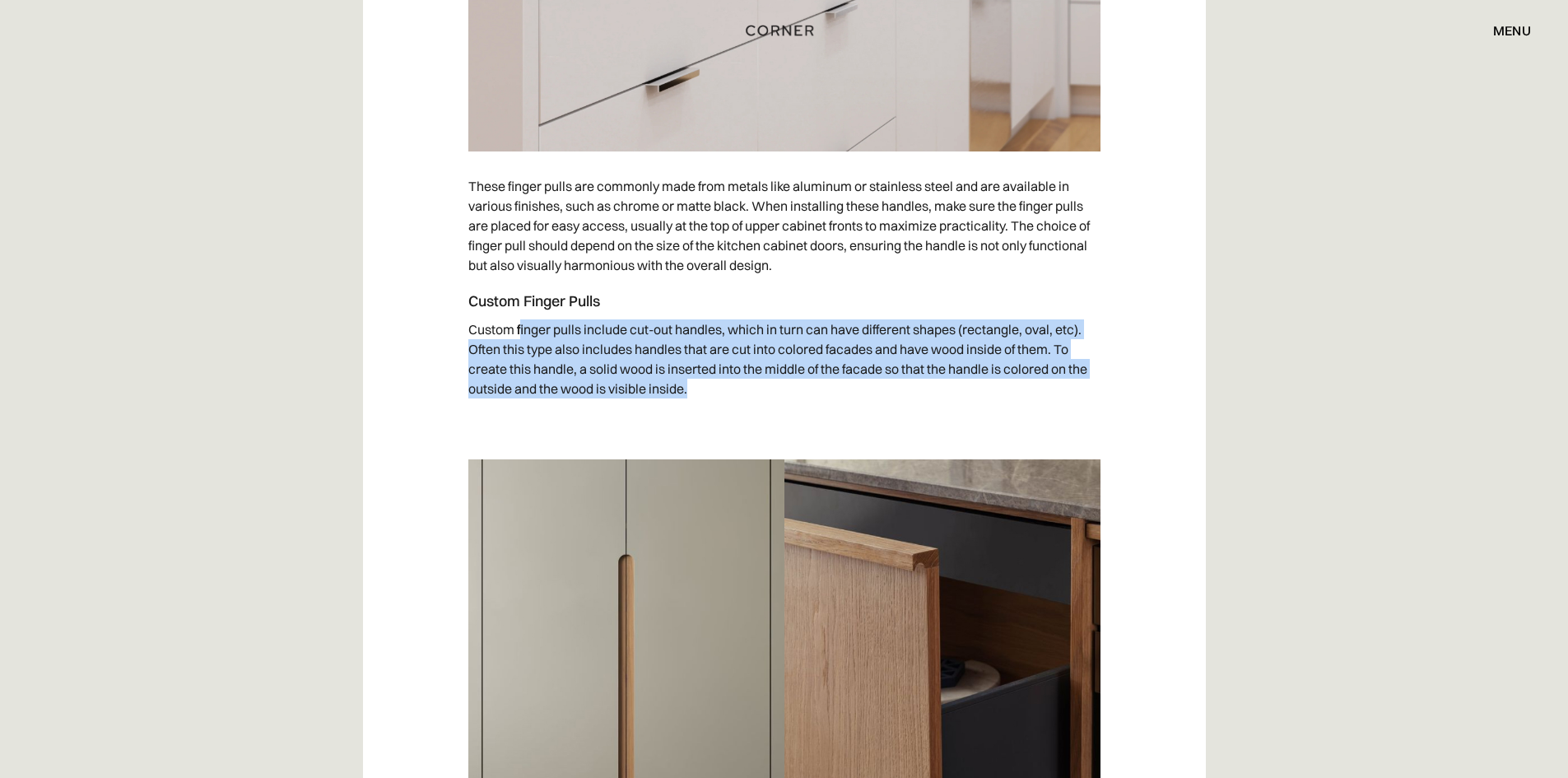
drag, startPoint x: 518, startPoint y: 335, endPoint x: 702, endPoint y: 383, distance: 190.2
click at [702, 383] on p "Custom finger pulls include cut-out handles, which in turn can have different s…" at bounding box center [784, 358] width 632 height 95
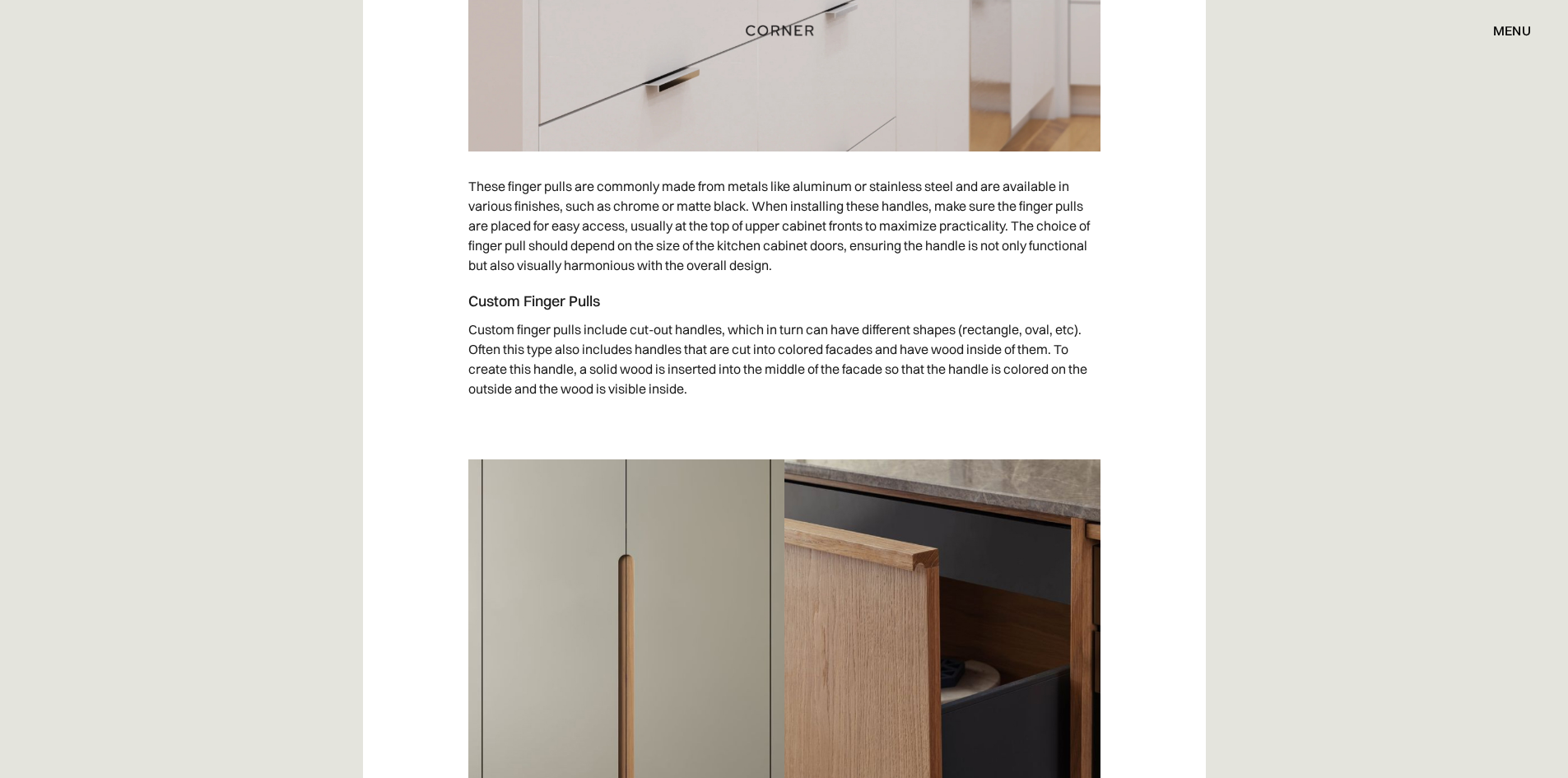
click at [803, 336] on p "Custom finger pulls include cut-out handles, which in turn can have different s…" at bounding box center [784, 358] width 632 height 95
click at [934, 344] on p "Custom finger pulls include cut-out handles, which in turn can have different s…" at bounding box center [784, 358] width 632 height 95
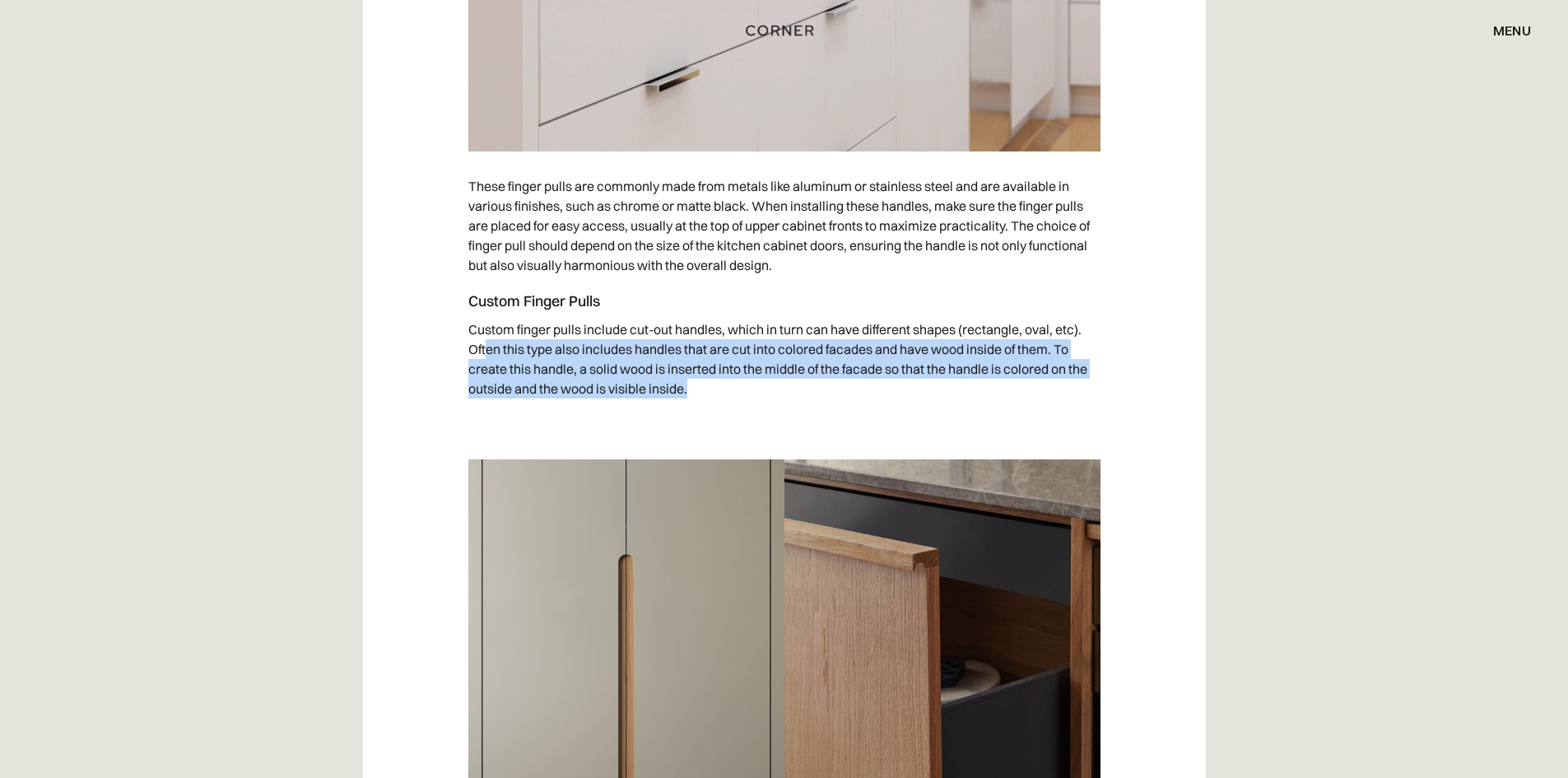
drag, startPoint x: 488, startPoint y: 358, endPoint x: 761, endPoint y: 391, distance: 275.0
click at [761, 391] on p "Custom finger pulls include cut-out handles, which in turn can have different s…" at bounding box center [784, 358] width 632 height 95
drag, startPoint x: 646, startPoint y: 348, endPoint x: 754, endPoint y: 389, distance: 115.5
click at [754, 389] on p "Custom finger pulls include cut-out handles, which in turn can have different s…" at bounding box center [784, 358] width 632 height 95
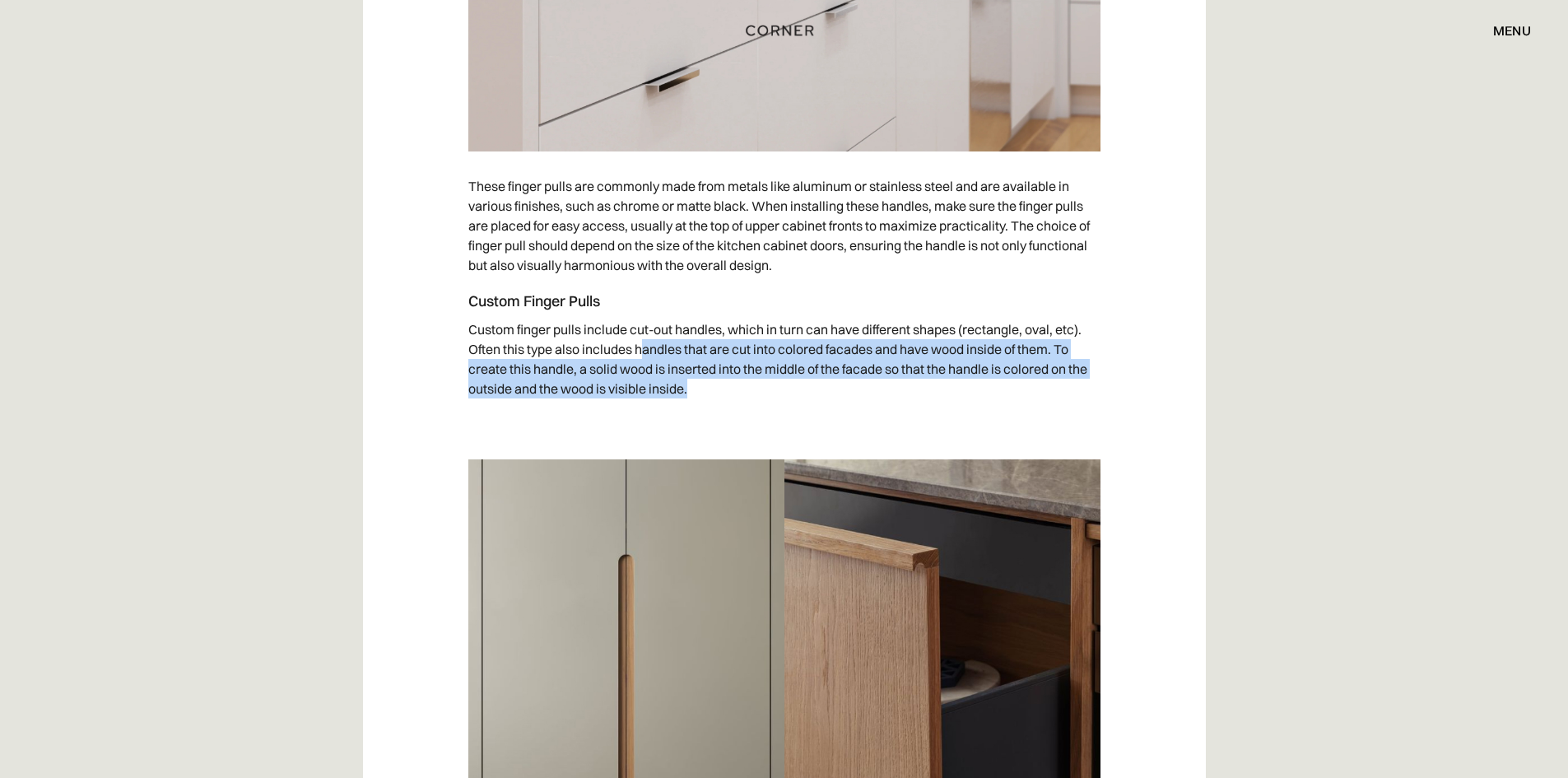
click at [762, 386] on p "Custom finger pulls include cut-out handles, which in turn can have different s…" at bounding box center [784, 358] width 632 height 95
drag, startPoint x: 944, startPoint y: 348, endPoint x: 940, endPoint y: 392, distance: 44.2
click at [940, 392] on p "Custom finger pulls include cut-out handles, which in turn can have different s…" at bounding box center [784, 358] width 632 height 95
click at [1020, 390] on p "Custom finger pulls include cut-out handles, which in turn can have different s…" at bounding box center [784, 358] width 632 height 95
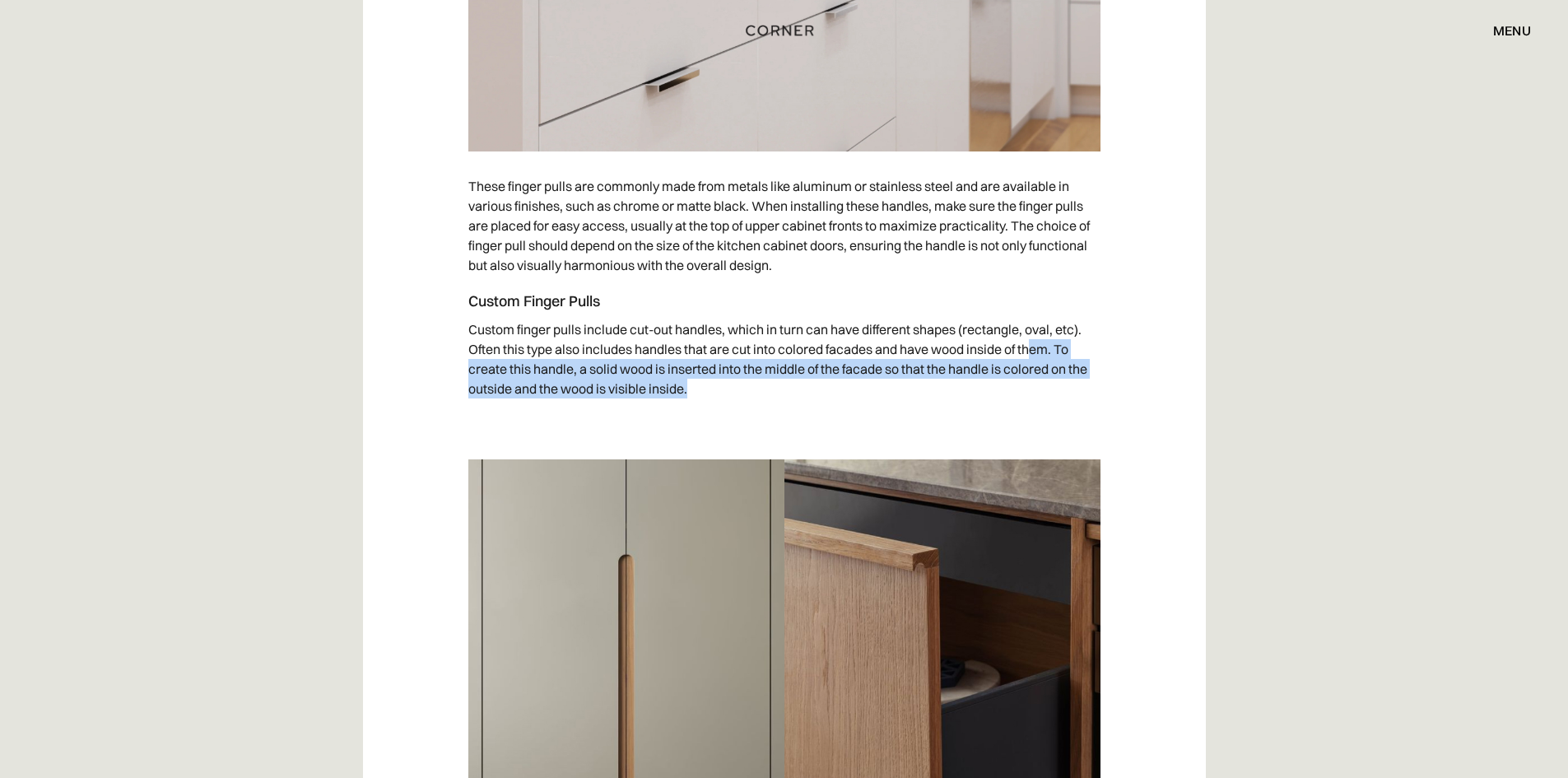
drag, startPoint x: 1037, startPoint y: 347, endPoint x: 787, endPoint y: 375, distance: 251.6
click at [1052, 386] on p "Custom finger pulls include cut-out handles, which in turn can have different s…" at bounding box center [784, 358] width 632 height 95
click at [706, 372] on p "Custom finger pulls include cut-out handles, which in turn can have different s…" at bounding box center [784, 358] width 632 height 95
drag, startPoint x: 529, startPoint y: 377, endPoint x: 720, endPoint y: 390, distance: 191.4
click at [720, 390] on p "Custom finger pulls include cut-out handles, which in turn can have different s…" at bounding box center [784, 358] width 632 height 95
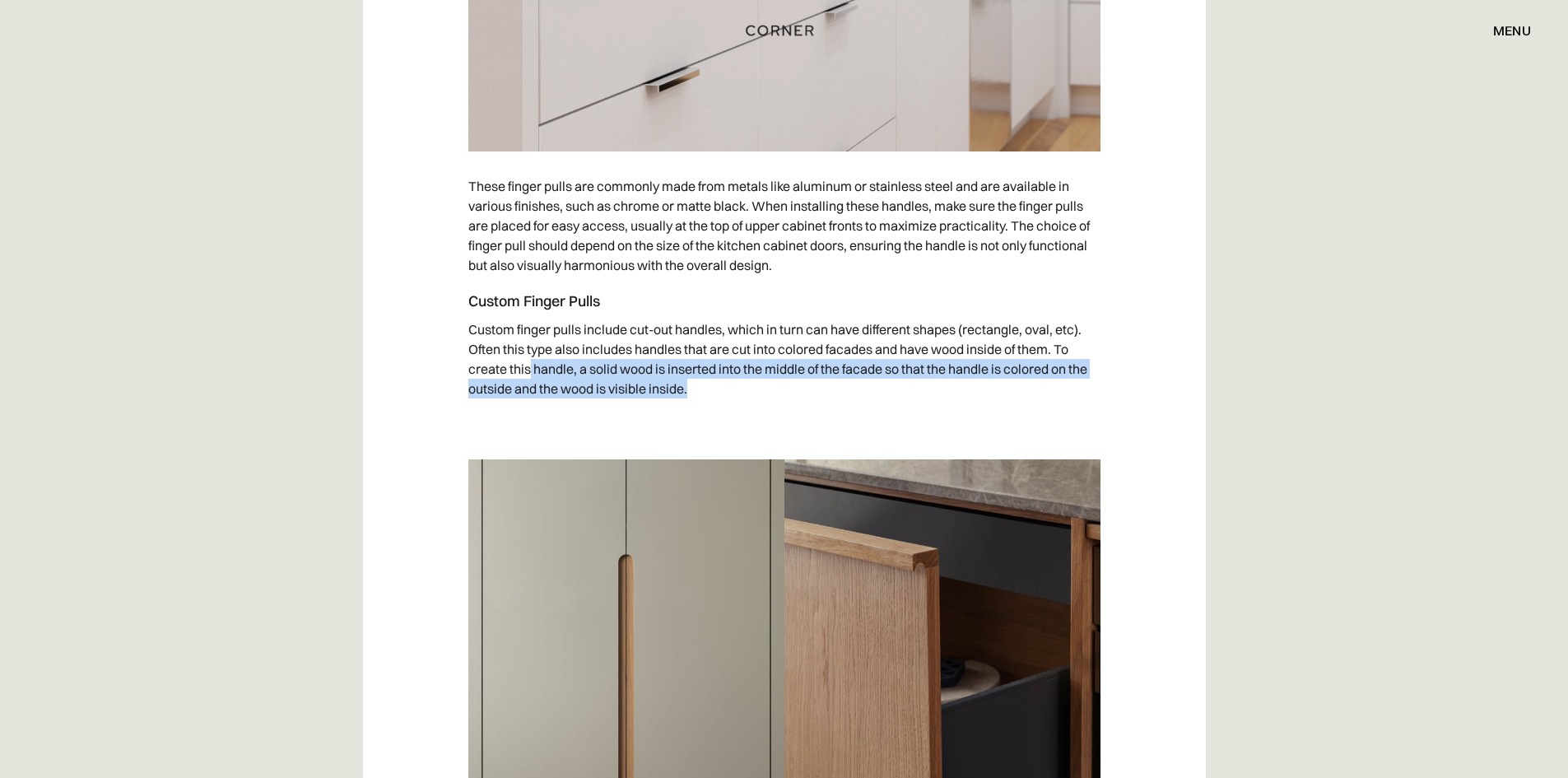
click at [722, 390] on p "Custom finger pulls include cut-out handles, which in turn can have different s…" at bounding box center [784, 358] width 632 height 95
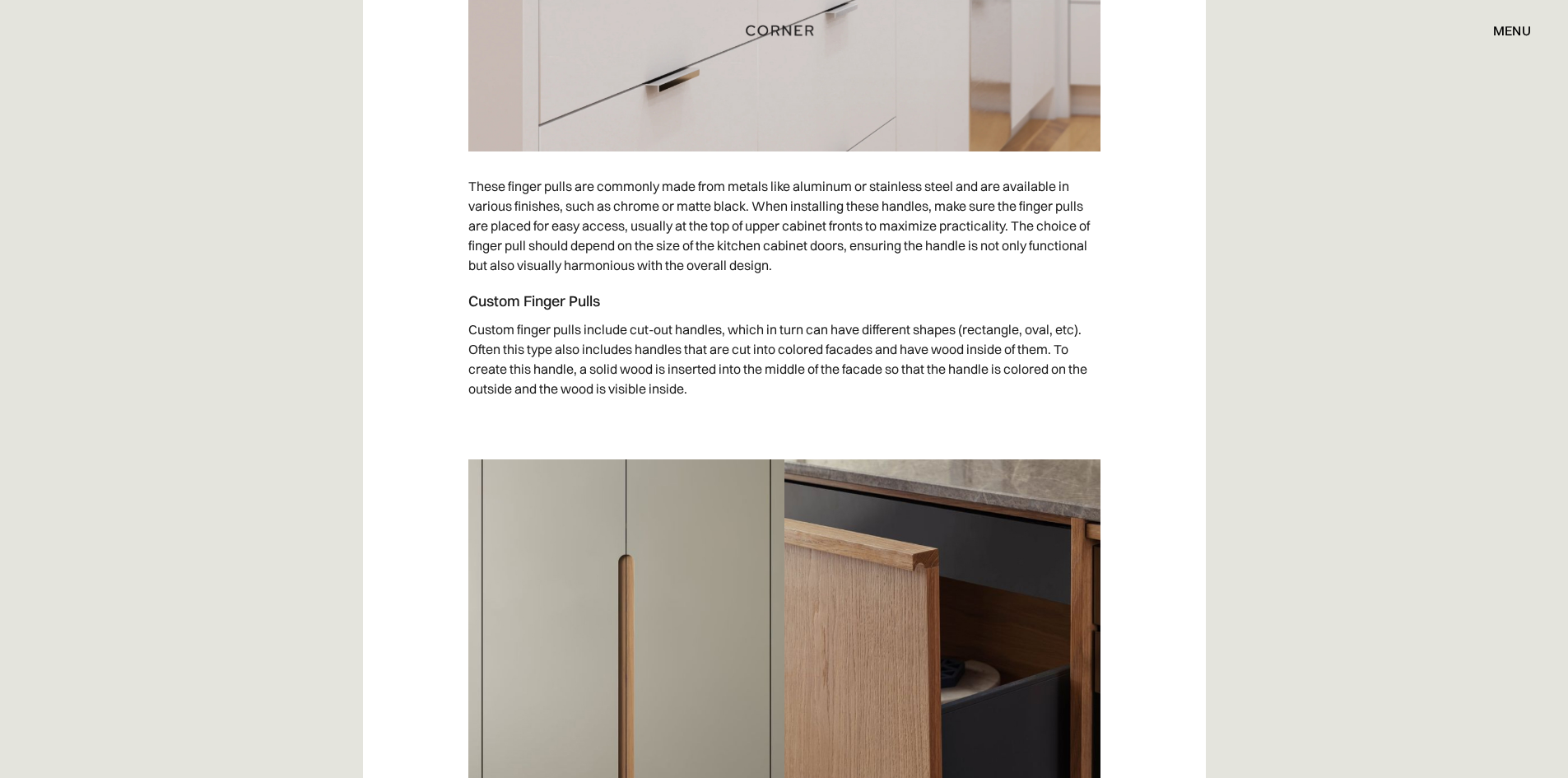
click at [665, 366] on p "Custom finger pulls include cut-out handles, which in turn can have different s…" at bounding box center [784, 358] width 632 height 95
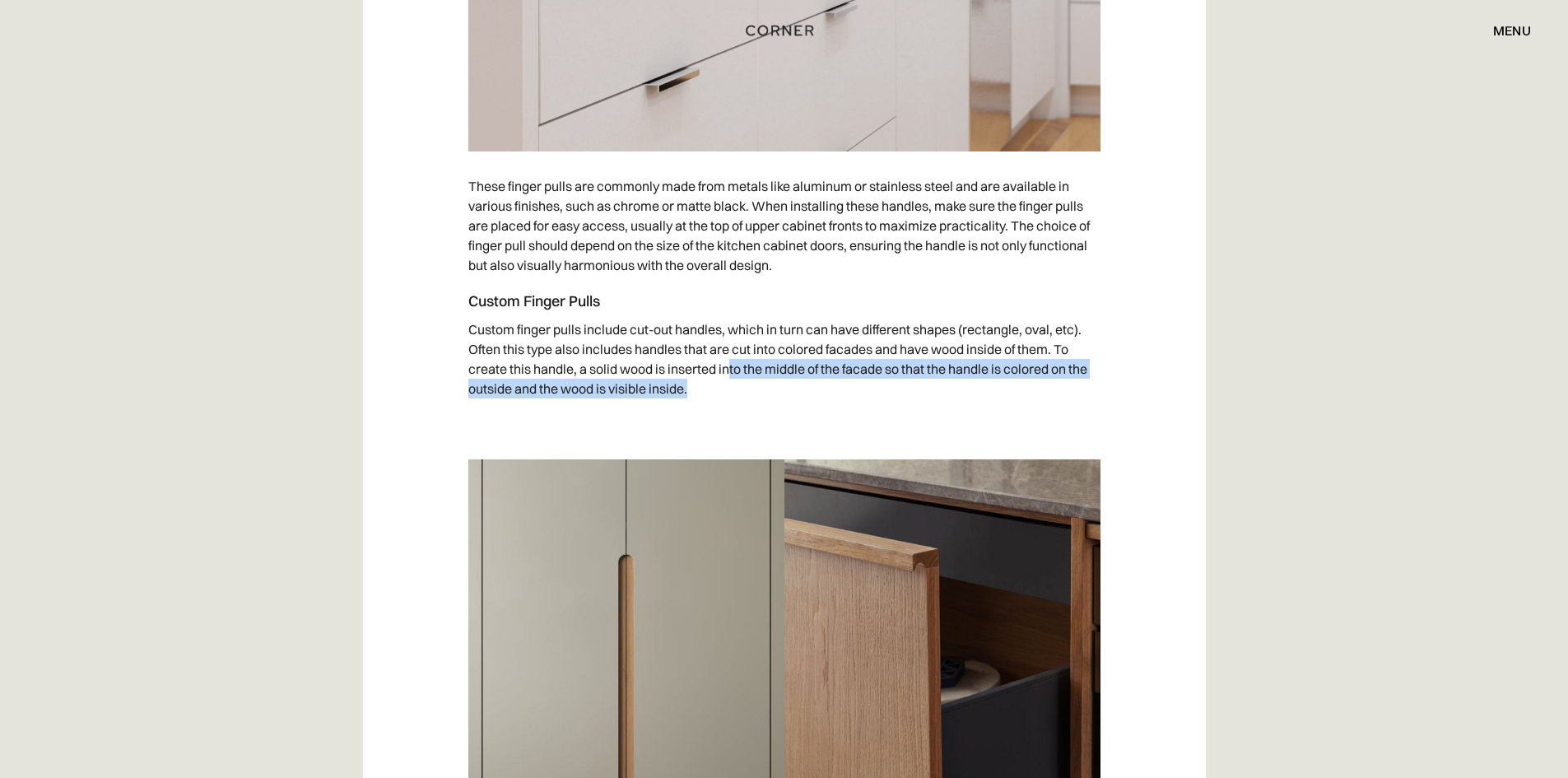
drag, startPoint x: 730, startPoint y: 367, endPoint x: 842, endPoint y: 383, distance: 113.1
click at [842, 383] on p "Custom finger pulls include cut-out handles, which in turn can have different s…" at bounding box center [784, 358] width 632 height 95
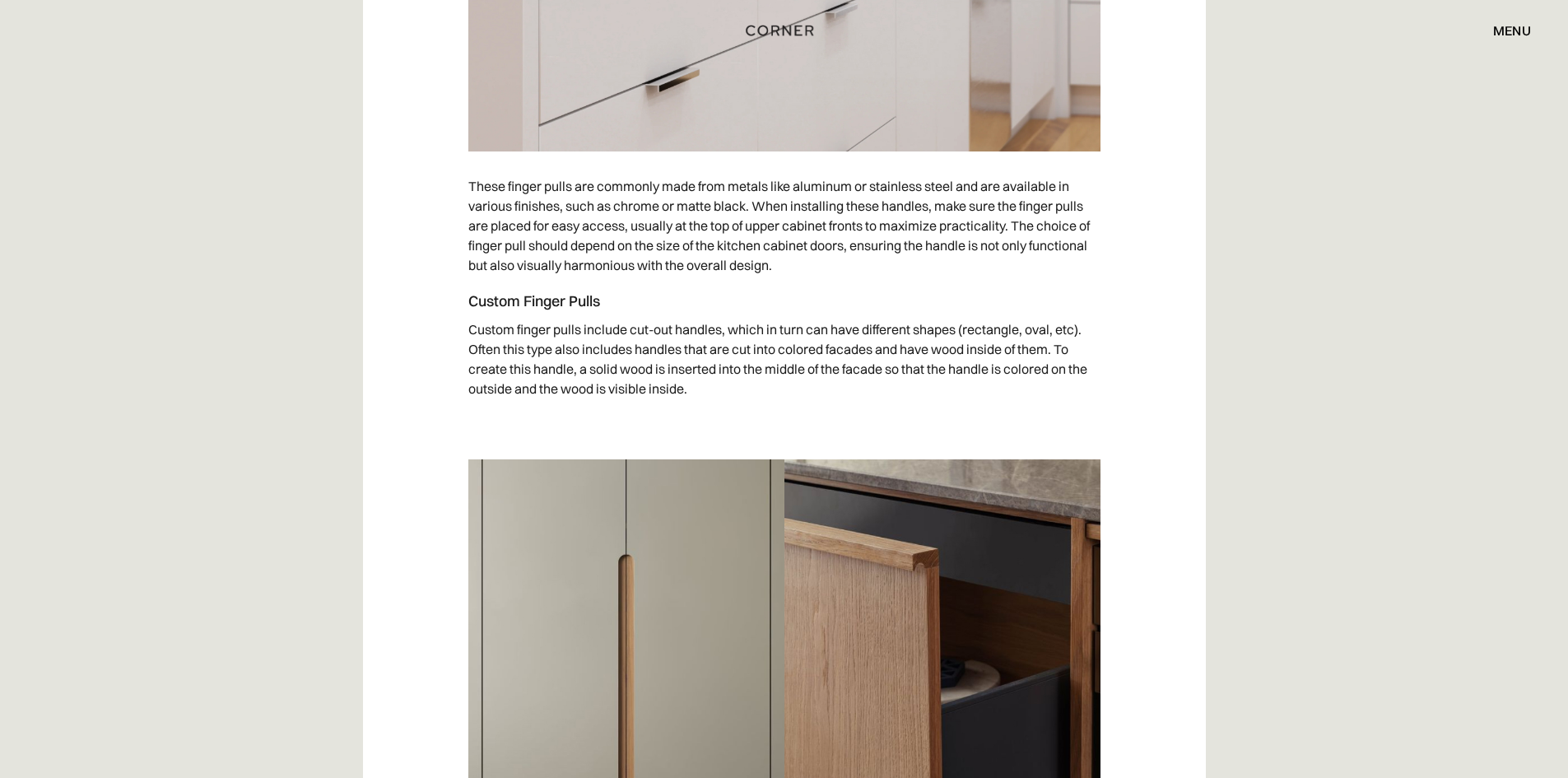
click at [792, 373] on p "Custom finger pulls include cut-out handles, which in turn can have different s…" at bounding box center [784, 358] width 632 height 95
drag, startPoint x: 874, startPoint y: 368, endPoint x: 885, endPoint y: 385, distance: 20.2
click at [885, 385] on p "Custom finger pulls include cut-out handles, which in turn can have different s…" at bounding box center [784, 358] width 632 height 95
drag, startPoint x: 899, startPoint y: 383, endPoint x: 917, endPoint y: 383, distance: 18.0
click at [900, 385] on p "Custom finger pulls include cut-out handles, which in turn can have different s…" at bounding box center [784, 358] width 632 height 95
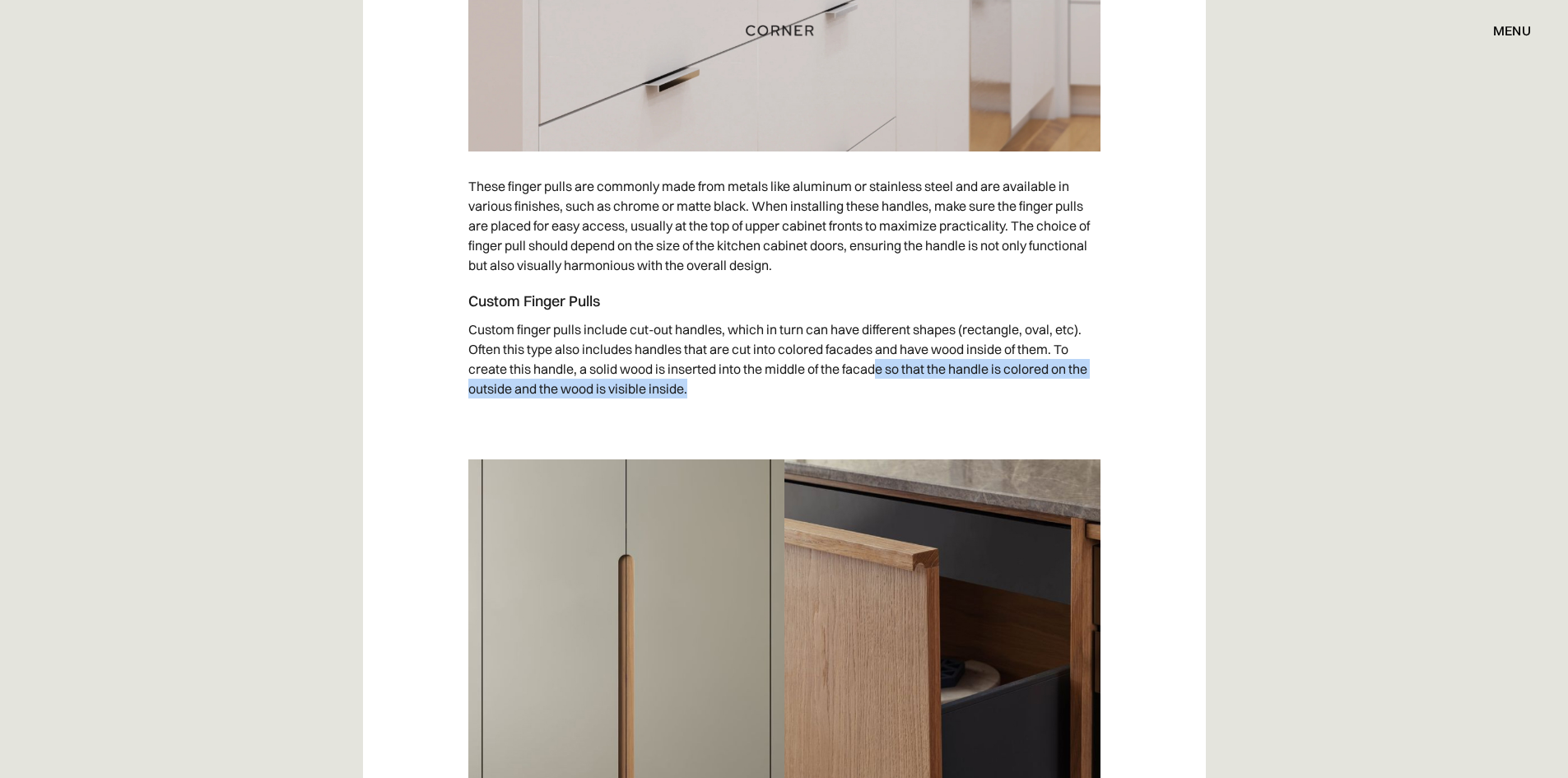
click at [1034, 394] on p "Custom finger pulls include cut-out handles, which in turn can have different s…" at bounding box center [784, 358] width 632 height 95
click at [553, 387] on p "Custom finger pulls include cut-out handles, which in turn can have different s…" at bounding box center [784, 358] width 632 height 95
drag, startPoint x: 550, startPoint y: 388, endPoint x: 728, endPoint y: 385, distance: 178.0
click at [728, 385] on p "Custom finger pulls include cut-out handles, which in turn can have different s…" at bounding box center [784, 358] width 632 height 95
drag, startPoint x: 728, startPoint y: 388, endPoint x: 712, endPoint y: 402, distance: 21.3
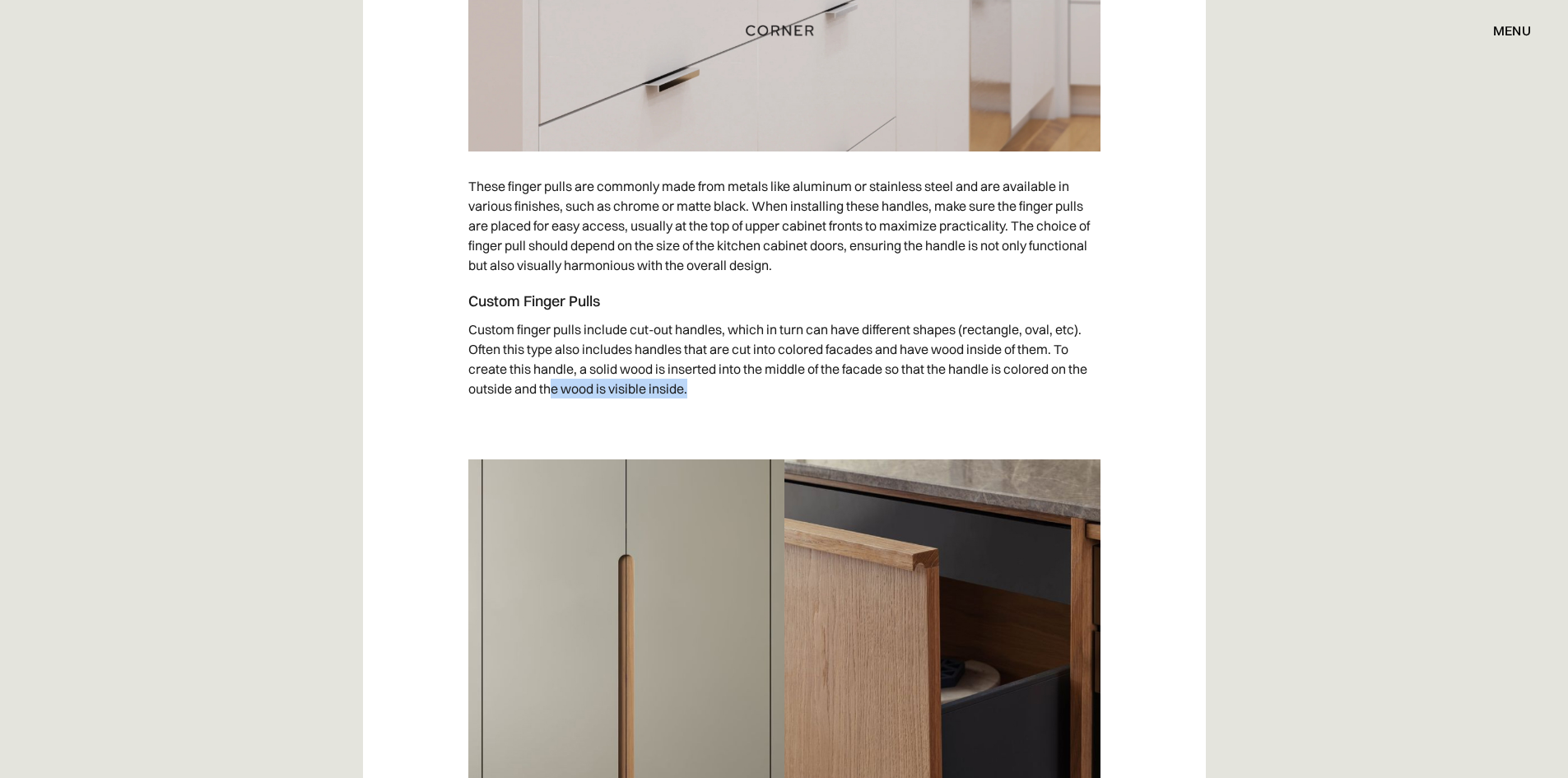
click at [728, 390] on p "Custom finger pulls include cut-out handles, which in turn can have different s…" at bounding box center [784, 358] width 632 height 95
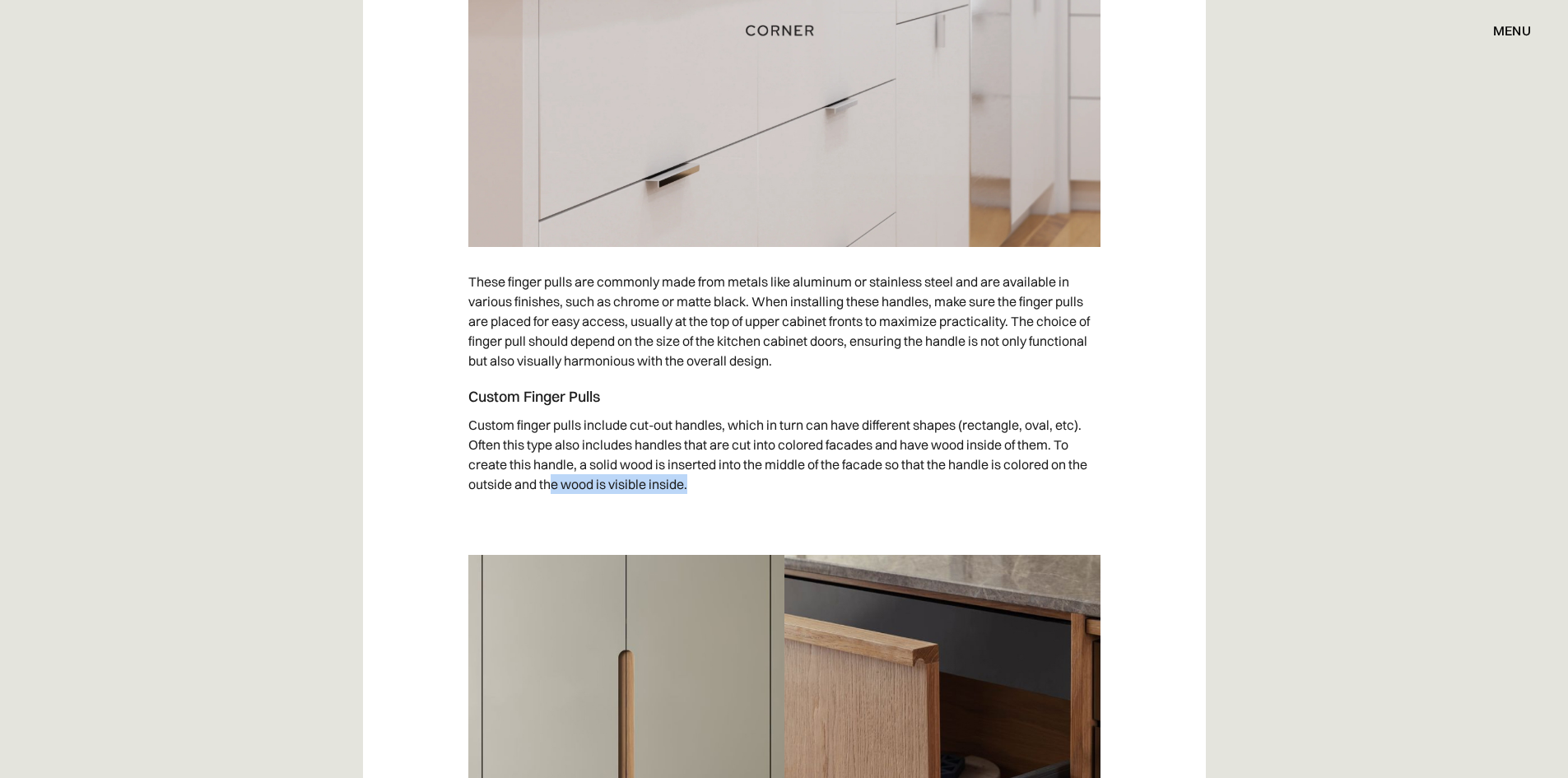
scroll to position [4200, 0]
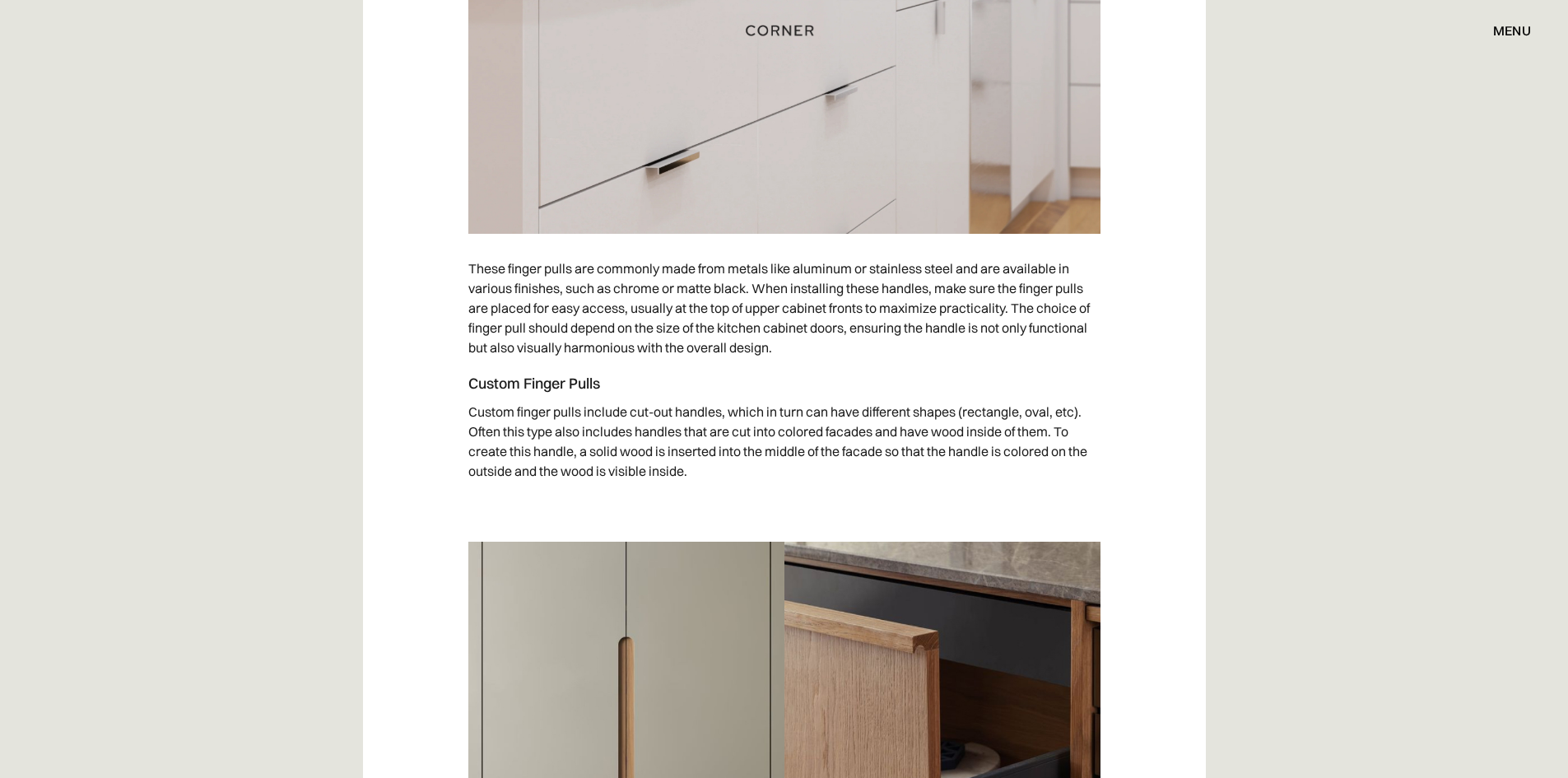
click at [501, 420] on p "Custom finger pulls include cut-out handles, which in turn can have different s…" at bounding box center [784, 441] width 632 height 95
drag, startPoint x: 468, startPoint y: 387, endPoint x: 635, endPoint y: 383, distance: 167.0
click at [635, 383] on h4 "Custom Finger Pulls" at bounding box center [784, 383] width 632 height 19
copy h4 "Custom Finger Pulls"
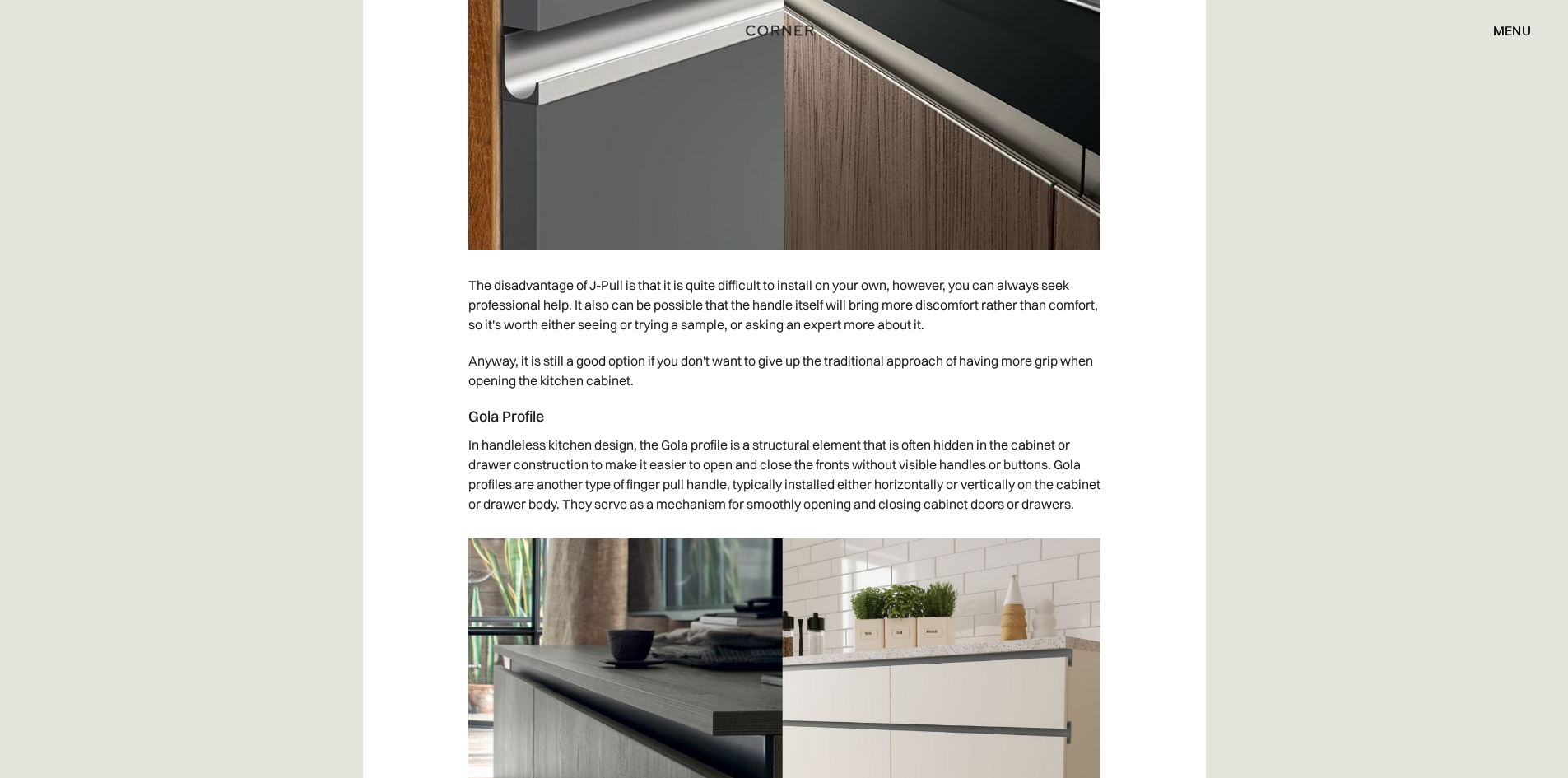
scroll to position [6259, 0]
